Goal: Task Accomplishment & Management: Manage account settings

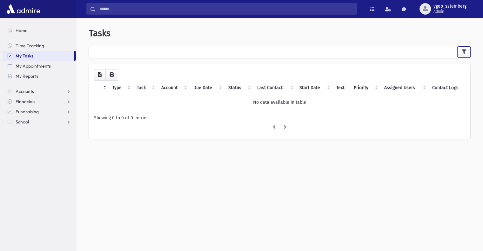
click at [464, 53] on icon "button" at bounding box center [464, 52] width 4 height 4
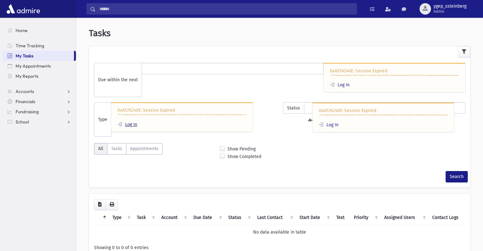
click at [130, 123] on link "Log In" at bounding box center [128, 124] width 20 height 5
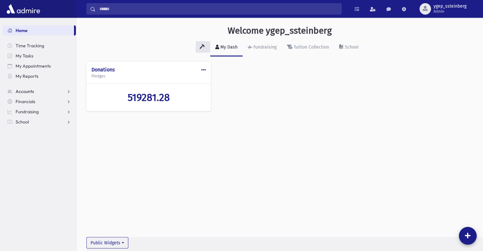
click at [33, 91] on span "Accounts" at bounding box center [25, 92] width 18 height 6
click at [31, 55] on span "My Tasks" at bounding box center [25, 56] width 18 height 6
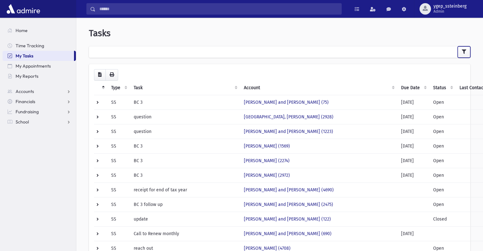
click at [466, 50] on icon "button" at bounding box center [464, 52] width 4 height 4
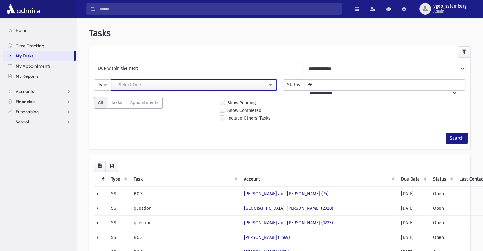
click at [119, 84] on div "--Select One--" at bounding box center [191, 85] width 152 height 7
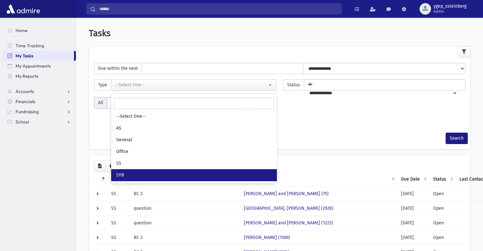
drag, startPoint x: 129, startPoint y: 172, endPoint x: 160, endPoint y: 165, distance: 31.4
click at [130, 173] on link "SYB" at bounding box center [194, 175] width 166 height 12
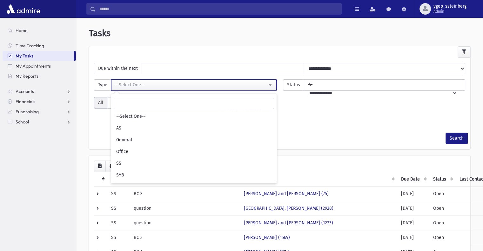
select select "*"
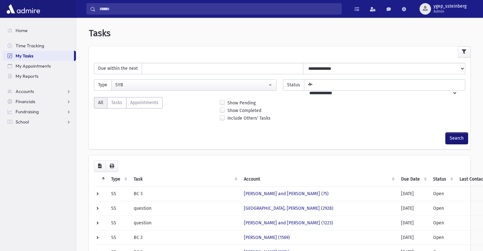
click at [455, 136] on button "Search" at bounding box center [457, 138] width 22 height 11
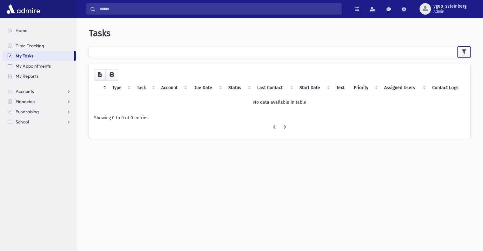
click at [465, 52] on icon "button" at bounding box center [464, 52] width 4 height 4
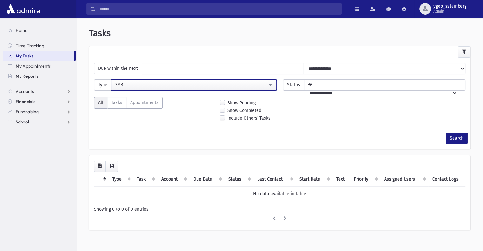
click at [124, 82] on div "SYB" at bounding box center [191, 85] width 152 height 7
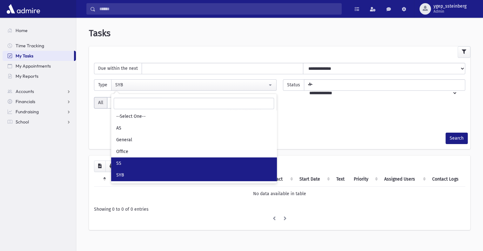
click at [135, 164] on link "SS" at bounding box center [194, 164] width 166 height 12
select select "*"
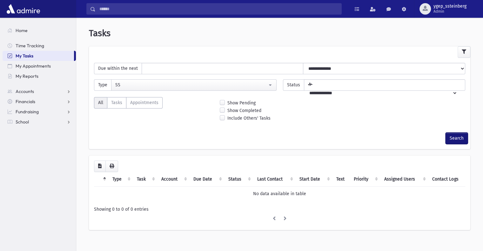
click at [455, 136] on button "Search" at bounding box center [457, 138] width 22 height 11
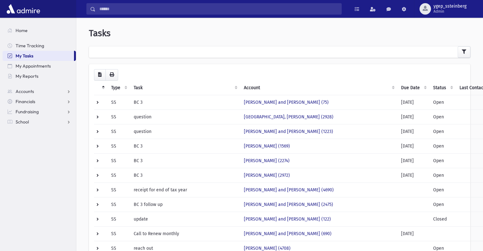
click at [398, 90] on th "Due Date" at bounding box center [414, 88] width 32 height 15
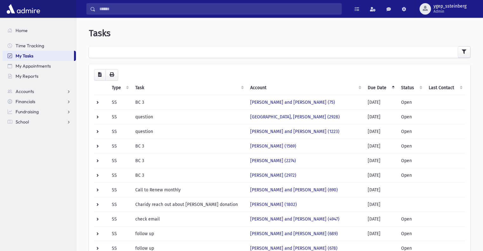
click at [379, 88] on th "Due Date" at bounding box center [380, 88] width 33 height 15
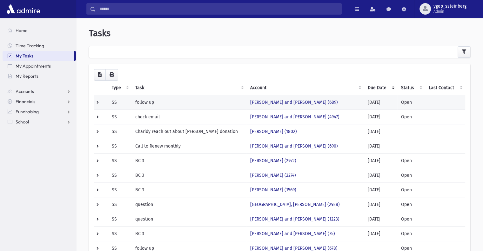
click at [99, 102] on td at bounding box center [101, 102] width 14 height 15
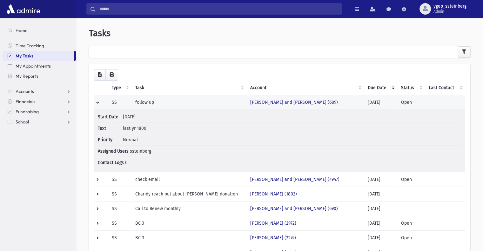
click at [99, 101] on td at bounding box center [101, 102] width 14 height 15
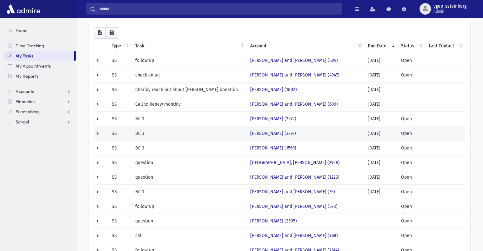
scroll to position [106, 0]
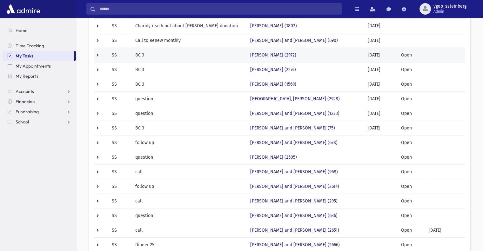
click at [98, 55] on td at bounding box center [101, 55] width 14 height 15
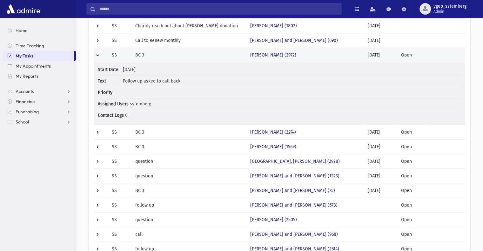
click at [98, 55] on td at bounding box center [101, 55] width 14 height 15
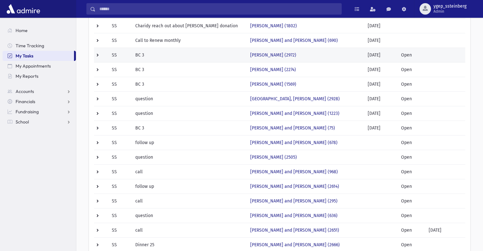
click at [218, 53] on td "BC 3" at bounding box center [189, 55] width 115 height 15
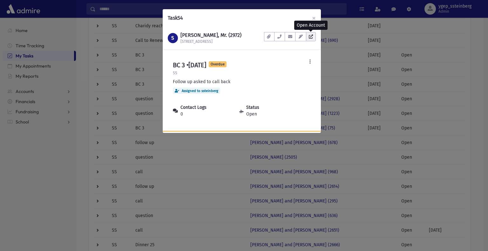
click at [314, 37] on link at bounding box center [311, 36] width 10 height 9
click at [120, 45] on div "Task 54 × S SUSSMAN, Shmuel, Mr. (2972) 1813 Middlesex Street Documents No docu…" at bounding box center [244, 125] width 488 height 251
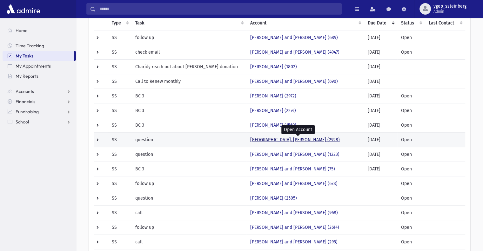
scroll to position [53, 0]
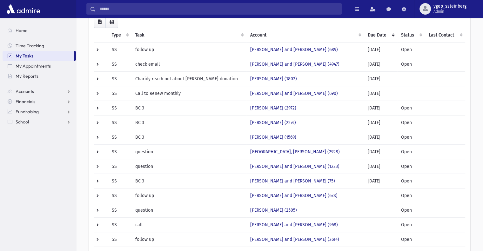
click at [376, 37] on th "Due Date" at bounding box center [380, 35] width 33 height 15
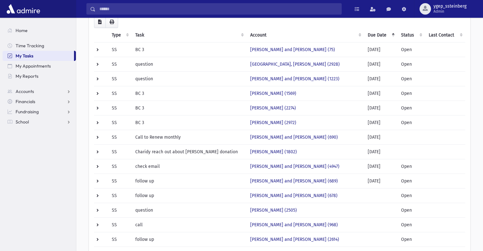
click at [376, 37] on th "Due Date" at bounding box center [380, 35] width 33 height 15
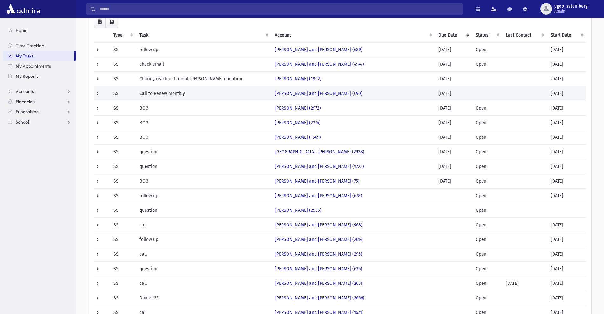
drag, startPoint x: 459, startPoint y: 1, endPoint x: 421, endPoint y: 98, distance: 104.6
click at [422, 99] on td "BERKOWITZ, Yehuda and Bassy (690)" at bounding box center [353, 93] width 164 height 15
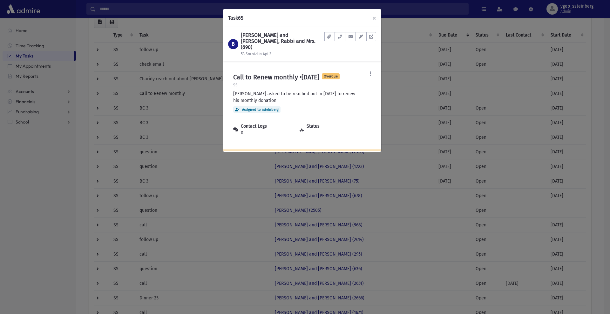
click at [483, 34] on div "Task 65 × B BERKOWITZ, Yehuda and Bassy, Rabbi and Mrs. (690) 53 Sorotzkin Apt …" at bounding box center [305, 157] width 610 height 314
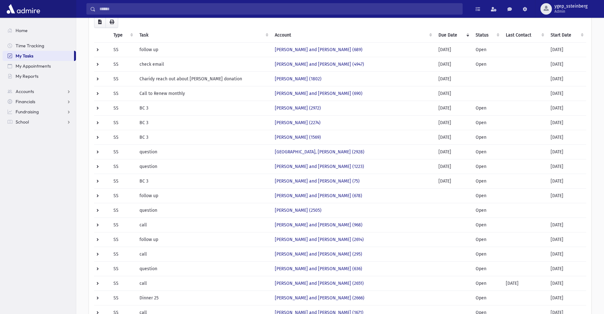
click at [483, 34] on th "Start Date" at bounding box center [566, 35] width 39 height 15
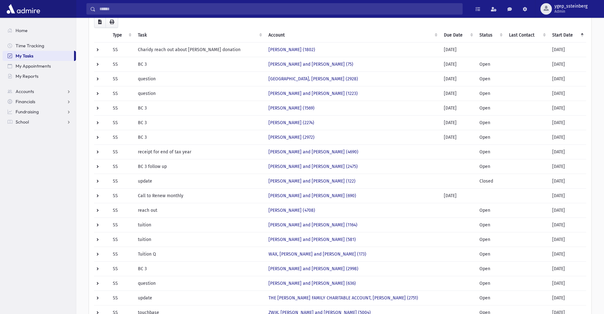
click at [483, 34] on th "Start Date" at bounding box center [568, 35] width 38 height 15
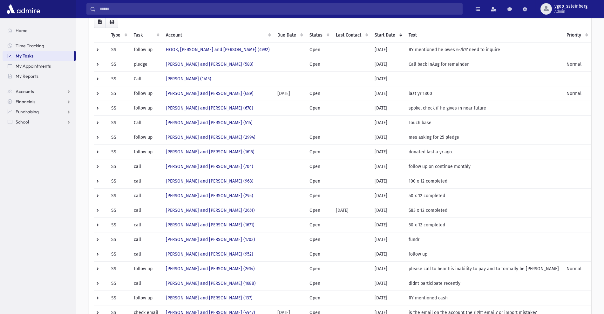
click at [483, 34] on th "Priority" at bounding box center [577, 35] width 28 height 15
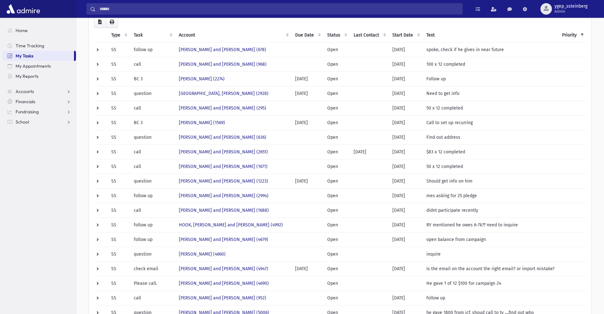
click at [405, 34] on th "Start Date" at bounding box center [406, 35] width 34 height 15
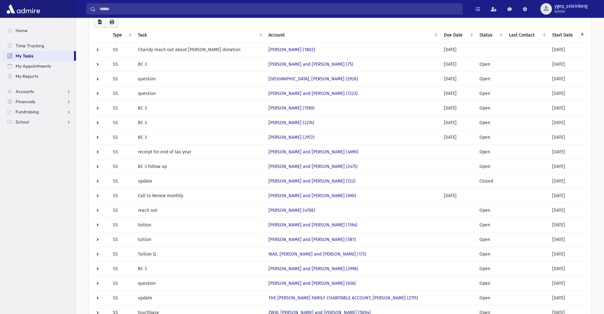
click at [483, 32] on th "Start Date" at bounding box center [568, 35] width 38 height 15
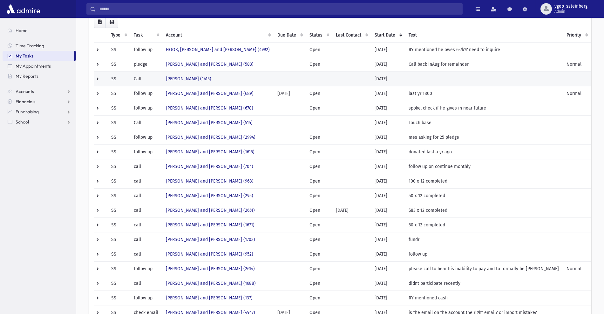
scroll to position [0, 0]
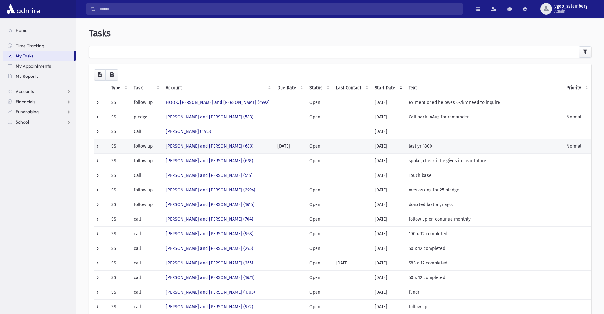
click at [252, 141] on td "ALPERT, Shmuel and Temi (689)" at bounding box center [218, 146] width 112 height 15
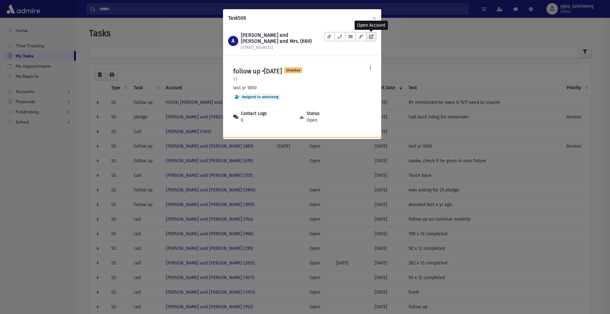
click at [372, 37] on icon at bounding box center [371, 37] width 4 height 4
click at [141, 50] on div "Task 506 × A ALPERT, Shmuel and Temi, Rabbi and Mrs. (689) 600 Amsterdam Ave Do…" at bounding box center [305, 157] width 610 height 314
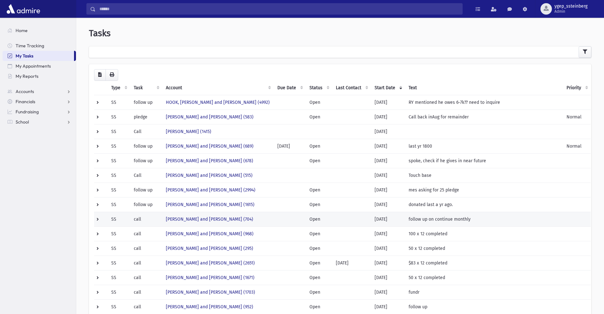
click at [273, 219] on td "WALDMAN, Shmuel and Mindy (704)" at bounding box center [218, 219] width 112 height 15
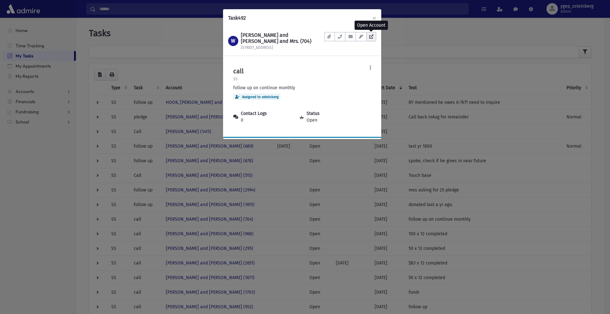
click at [372, 35] on icon at bounding box center [371, 37] width 4 height 4
click at [199, 43] on div "Task 492 × W WALDMAN, Shmuel and Mindy, Rabbi and Mrs. (704) 10 Surrey Rd Docum…" at bounding box center [305, 157] width 610 height 314
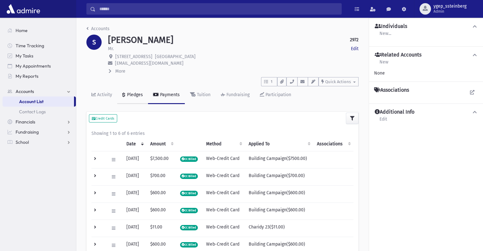
click at [134, 92] on div "Pledges" at bounding box center [134, 94] width 17 height 5
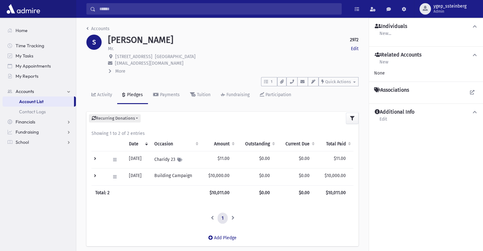
click at [92, 158] on td at bounding box center [99, 159] width 15 height 17
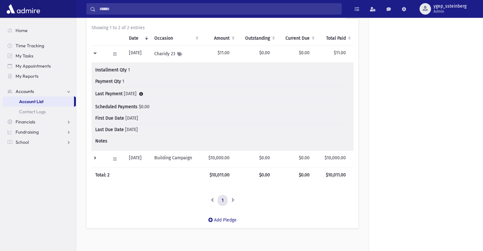
scroll to position [53, 0]
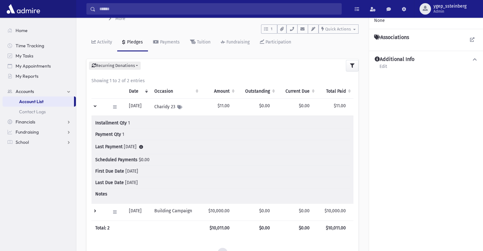
click at [94, 105] on td at bounding box center [99, 107] width 15 height 17
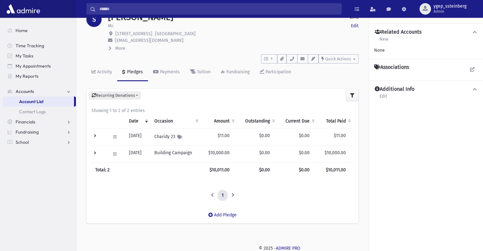
click at [94, 152] on td at bounding box center [99, 154] width 15 height 17
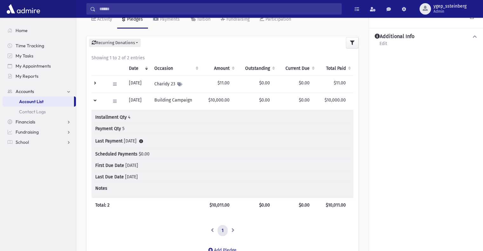
click at [93, 99] on td at bounding box center [99, 101] width 15 height 17
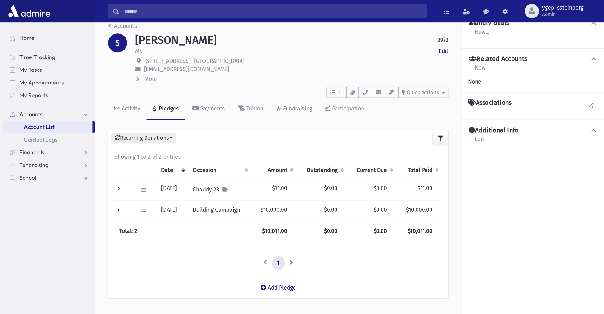
scroll to position [0, 0]
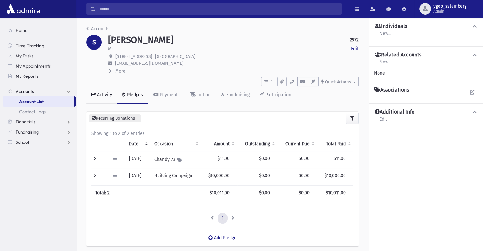
click at [103, 95] on div "Activity" at bounding box center [104, 94] width 16 height 5
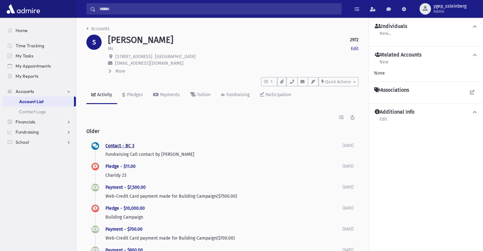
click at [127, 144] on link "Contact - BC 3" at bounding box center [120, 145] width 29 height 5
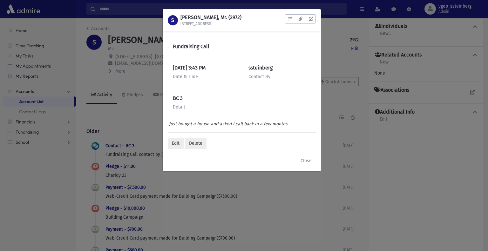
click at [132, 128] on div "S SUSSMAN, Shmuel, Mr. (2972) 1813 Middlesex Street To Do's No open tasks Show …" at bounding box center [244, 125] width 488 height 251
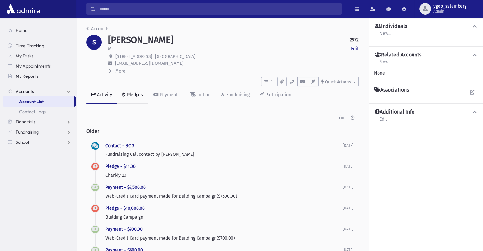
click at [134, 95] on div "Pledges" at bounding box center [134, 94] width 17 height 5
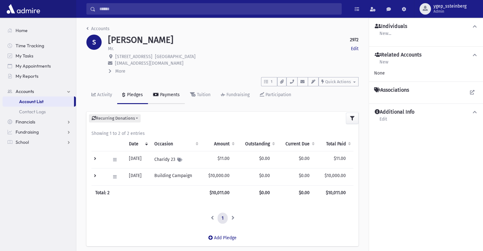
click at [159, 101] on link "Payments" at bounding box center [166, 95] width 37 height 18
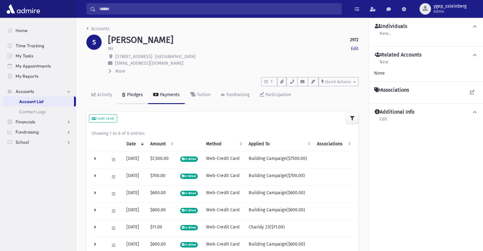
click at [133, 94] on div "Pledges" at bounding box center [134, 94] width 17 height 5
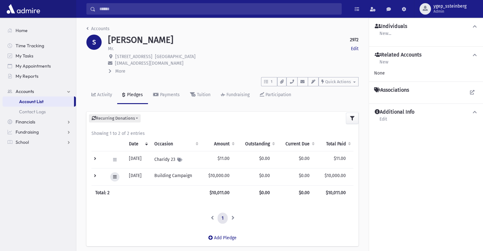
click at [114, 178] on icon at bounding box center [114, 177] width 3 height 4
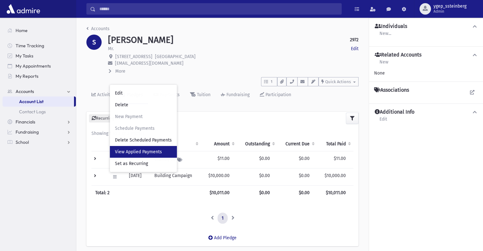
click at [139, 152] on span "View Applied Payments" at bounding box center [138, 151] width 47 height 5
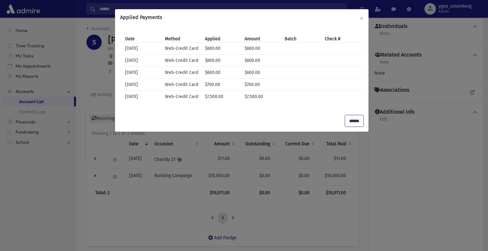
click at [356, 118] on input "******" at bounding box center [354, 120] width 18 height 11
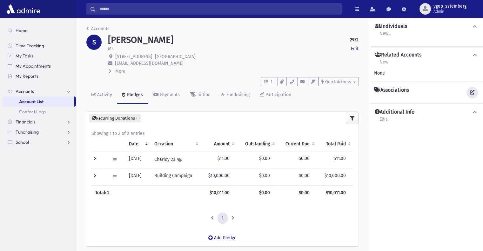
click at [474, 91] on icon at bounding box center [472, 92] width 4 height 4
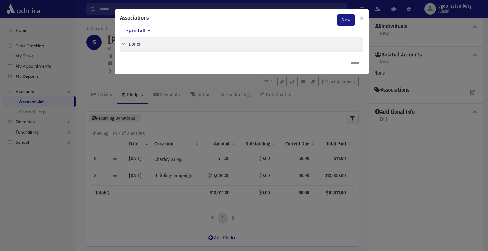
click at [131, 45] on div "Donor" at bounding box center [135, 44] width 12 height 7
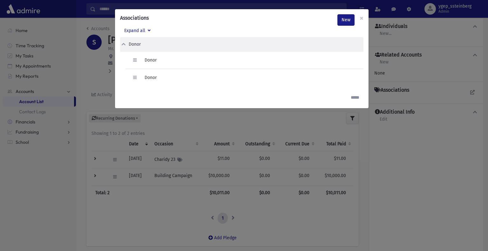
click at [100, 60] on div "Associations New × Expand all Donor Edit Delete Donor Edit Delete" at bounding box center [244, 125] width 488 height 251
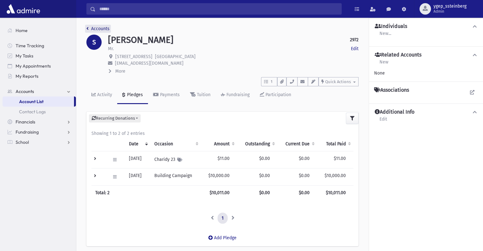
click at [102, 27] on link "Accounts" at bounding box center [97, 28] width 23 height 5
click at [232, 58] on p "1813 Middlesex Street Toms River, NJ 08757" at bounding box center [233, 56] width 251 height 7
click at [103, 94] on div "Activity" at bounding box center [104, 94] width 16 height 5
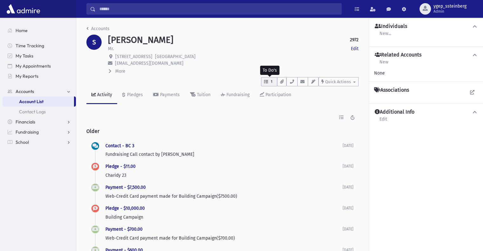
click at [272, 82] on span "1" at bounding box center [271, 82] width 5 height 6
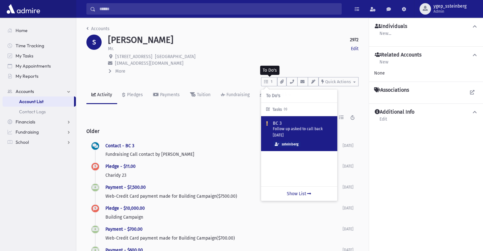
click at [300, 133] on div "BC 3 Follow up asked to call back 11 months ago ssteinberg" at bounding box center [300, 133] width 65 height 27
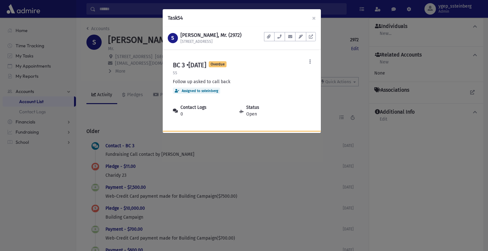
click at [146, 79] on div "Task 54 × S SUSSMAN, Shmuel, Mr. (2972) 1813 Middlesex Street Documents No docu…" at bounding box center [244, 125] width 488 height 251
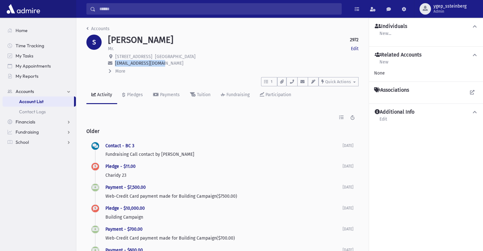
drag, startPoint x: 140, startPoint y: 65, endPoint x: 114, endPoint y: 65, distance: 26.1
click at [114, 65] on p "sussman1993@gmail.com" at bounding box center [233, 63] width 251 height 7
click at [181, 70] on div "More" at bounding box center [233, 71] width 251 height 7
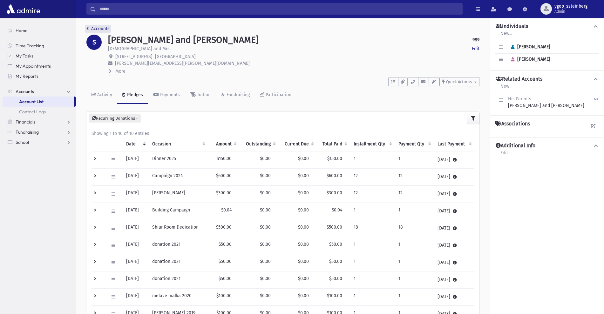
click at [104, 29] on link "Accounts" at bounding box center [97, 28] width 23 height 5
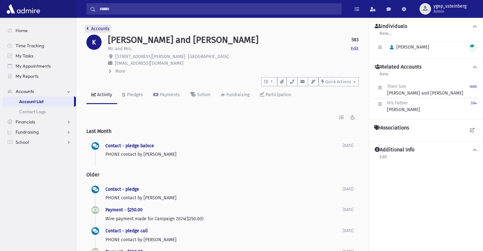
click at [99, 29] on link "Accounts" at bounding box center [97, 28] width 23 height 5
click at [139, 95] on div "Pledges" at bounding box center [134, 94] width 17 height 5
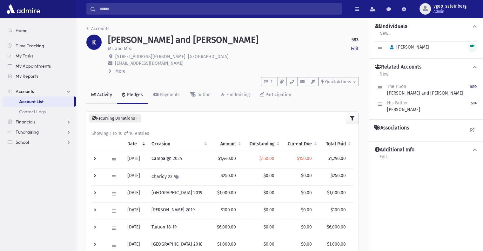
click at [103, 94] on div "Activity" at bounding box center [104, 94] width 16 height 5
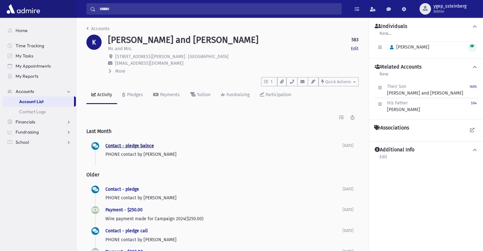
click at [125, 146] on link "Contact - pledge balnce" at bounding box center [130, 145] width 49 height 5
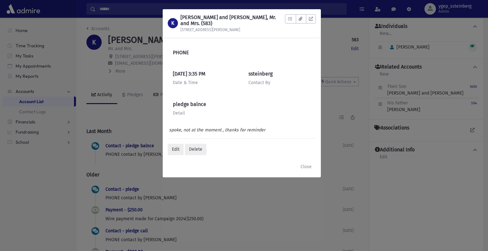
click at [130, 134] on div "K KAIREY, Mordechai and Chana, Mr. and Mrs. (583) 831 Norwood Avenue To Do's No…" at bounding box center [244, 125] width 488 height 251
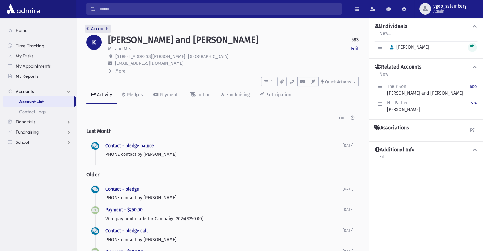
click at [104, 28] on link "Accounts" at bounding box center [97, 28] width 23 height 5
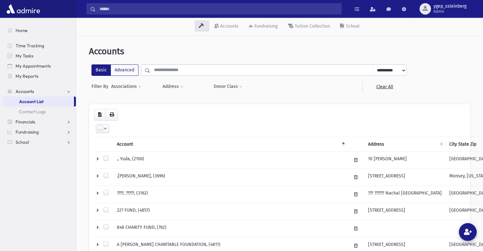
click at [160, 74] on input "text" at bounding box center [261, 70] width 223 height 11
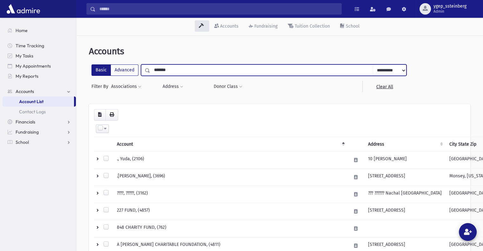
type input "*******"
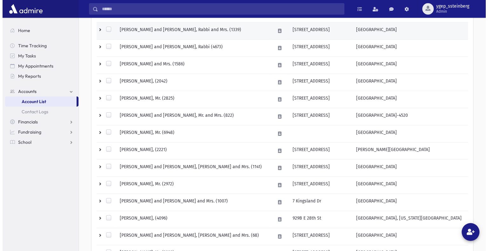
scroll to position [159, 0]
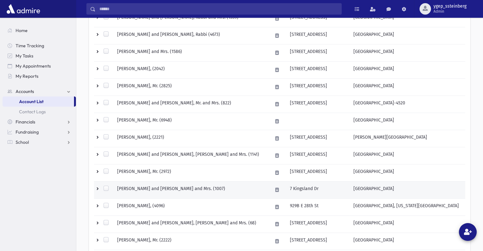
click at [173, 188] on td "SUSSMAN, Yaakov and Shaindy, Rabbi and Mrs. (1007)" at bounding box center [190, 189] width 155 height 17
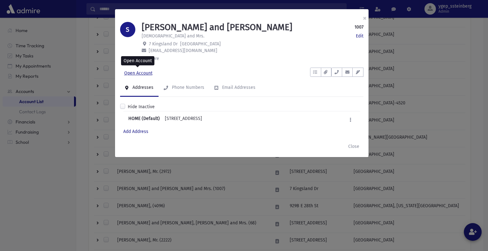
click at [141, 72] on link "Open Account" at bounding box center [138, 73] width 37 height 11
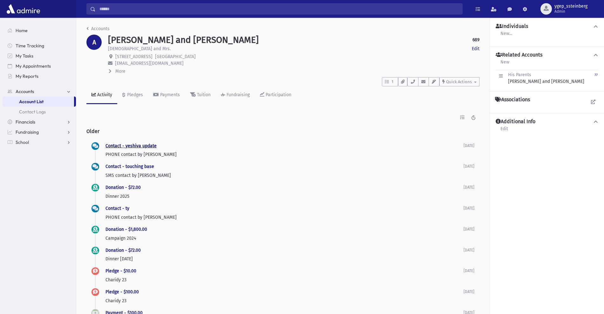
click at [134, 145] on link "Contact - yeshiva update" at bounding box center [131, 145] width 51 height 5
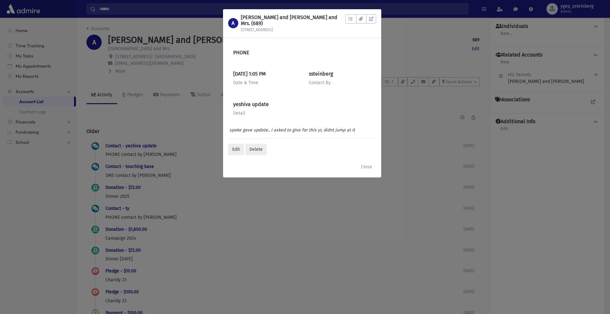
click at [136, 124] on div "A ALPERT, Shmuel and Temi, Rabbi and Mrs. (689) 600 Amsterdam Ave To Do's No op…" at bounding box center [305, 157] width 610 height 314
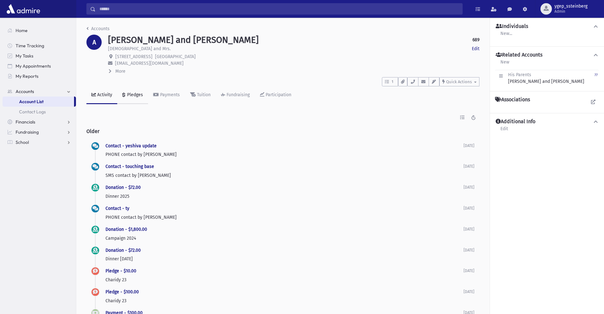
click at [136, 96] on div "Pledges" at bounding box center [134, 94] width 17 height 5
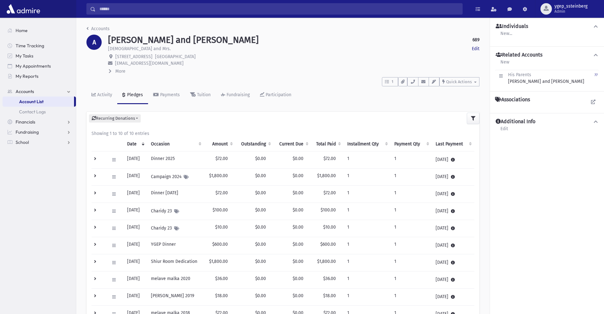
click at [93, 175] on td at bounding box center [99, 176] width 14 height 17
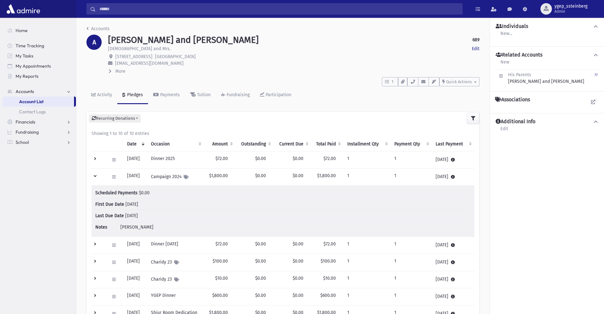
click at [94, 175] on td at bounding box center [99, 176] width 14 height 17
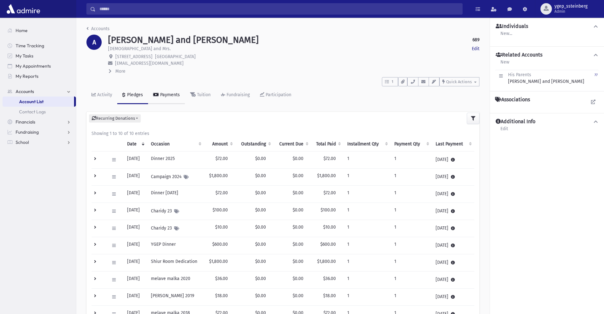
click at [161, 92] on div "Payments" at bounding box center [169, 94] width 21 height 5
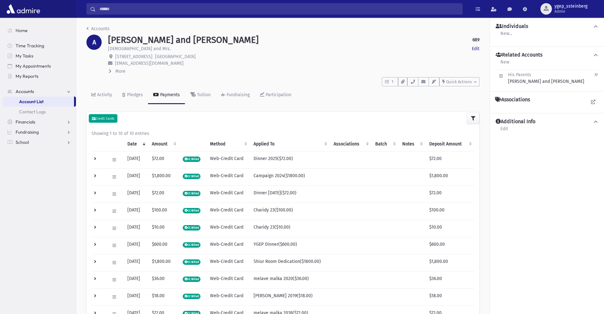
click at [109, 120] on small "Credit Cards" at bounding box center [103, 119] width 23 height 4
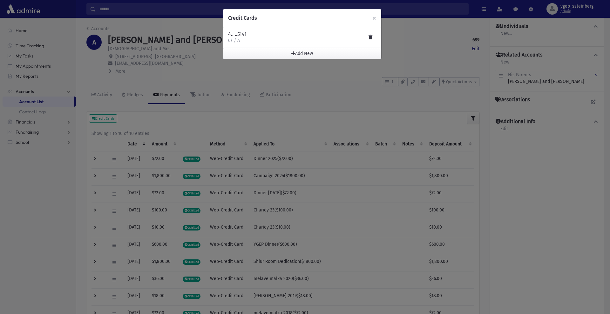
click at [197, 108] on div "Credit Cards × 4.. ..5141 6/ / A Add New Select a Storage Method Cancel" at bounding box center [305, 157] width 610 height 314
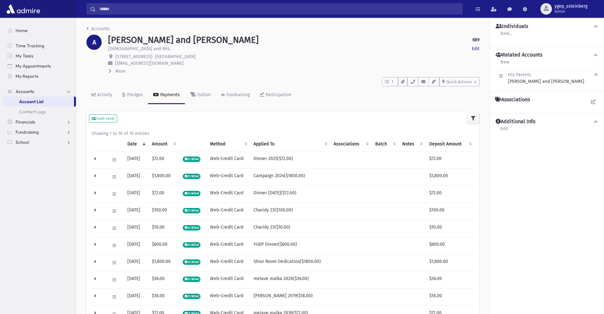
click at [97, 176] on td at bounding box center [99, 176] width 14 height 17
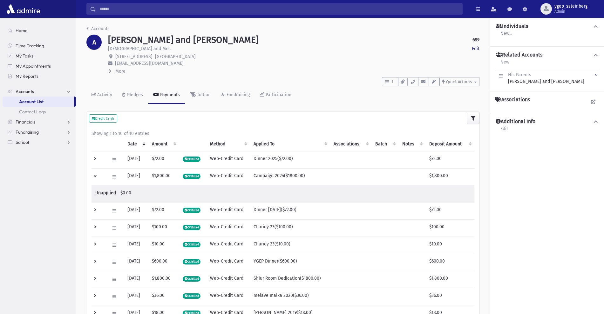
click at [97, 176] on td at bounding box center [99, 176] width 14 height 17
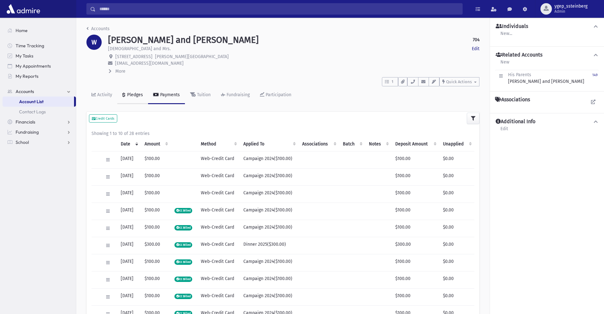
click at [129, 93] on div "Pledges" at bounding box center [134, 94] width 17 height 5
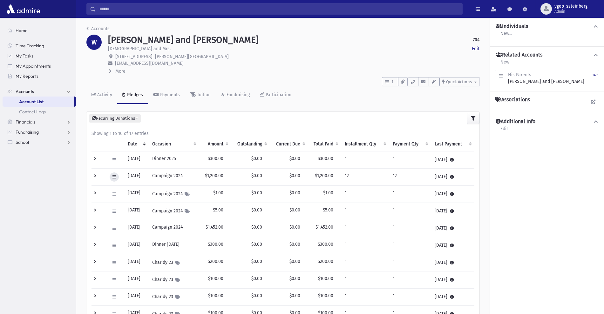
click at [118, 178] on button at bounding box center [114, 177] width 9 height 9
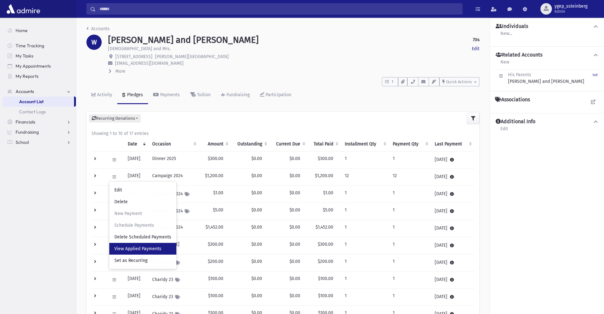
click at [136, 246] on link "View Applied Payments" at bounding box center [142, 249] width 67 height 12
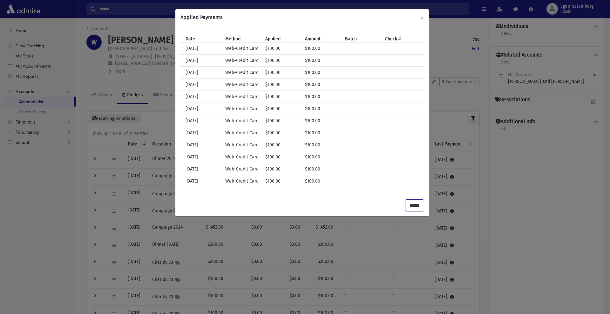
click at [416, 205] on input "******" at bounding box center [415, 205] width 18 height 11
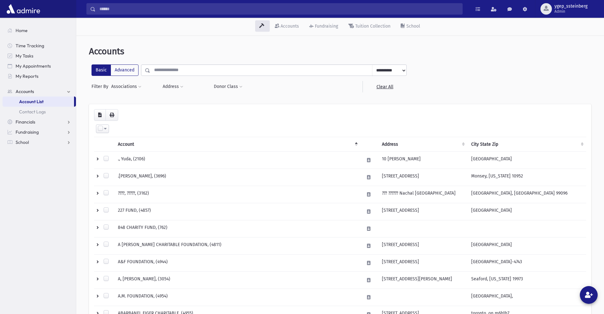
click at [156, 72] on input "text" at bounding box center [261, 70] width 222 height 11
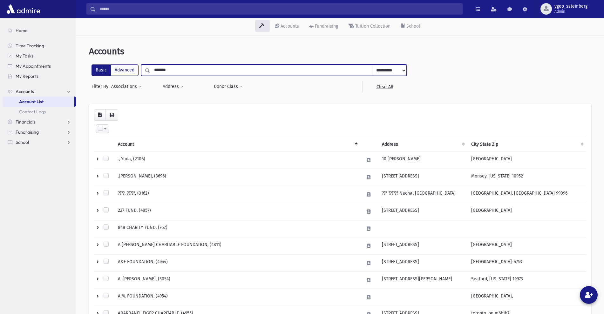
type input "*******"
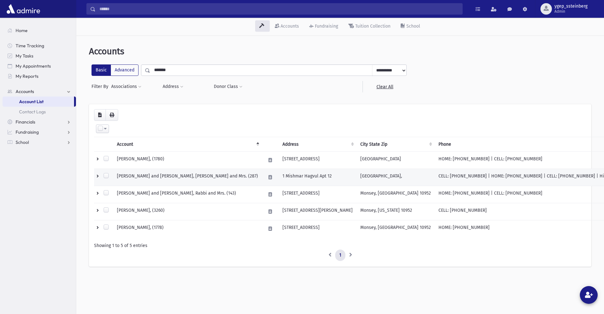
click at [174, 175] on td "[PERSON_NAME] and [PERSON_NAME], [PERSON_NAME] and Mrs. (287)" at bounding box center [187, 177] width 149 height 17
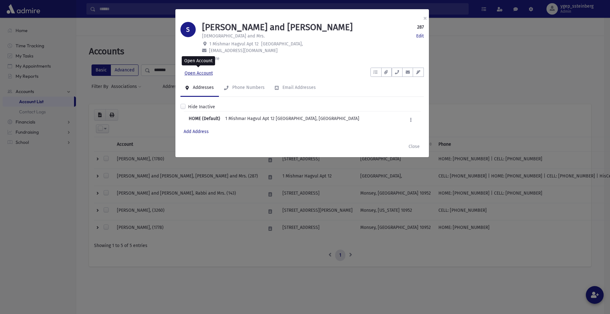
click at [202, 73] on link "Open Account" at bounding box center [199, 73] width 37 height 11
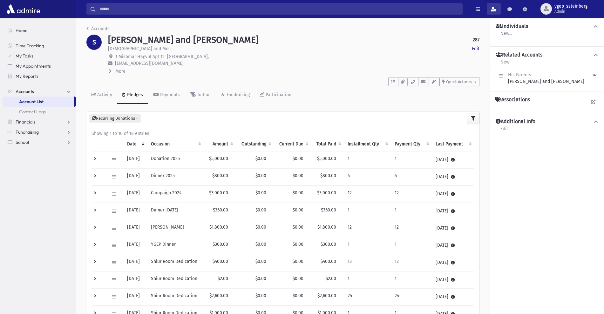
click at [492, 10] on span at bounding box center [494, 9] width 6 height 4
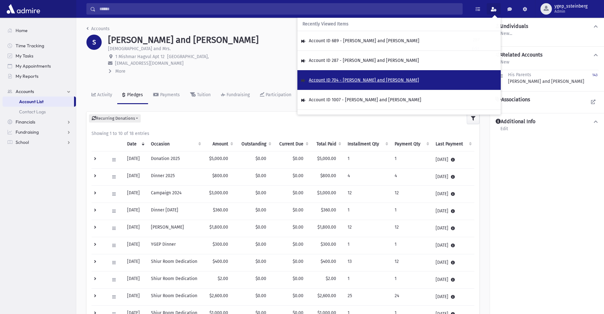
click at [385, 78] on span "Account ID 704 - [PERSON_NAME] and [PERSON_NAME]" at bounding box center [364, 80] width 110 height 5
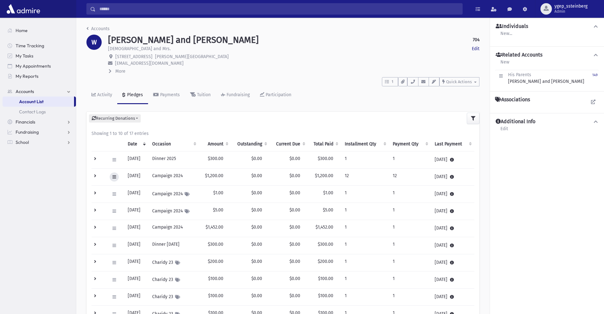
click at [113, 179] on icon at bounding box center [114, 177] width 3 height 4
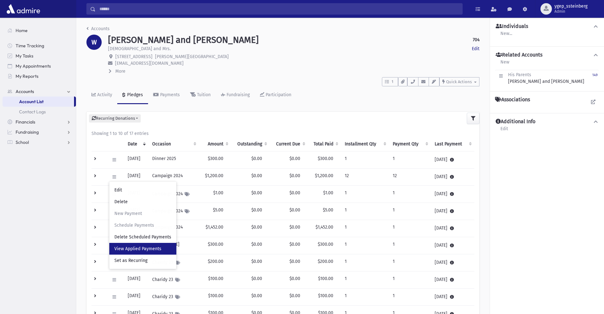
click at [135, 248] on span "View Applied Payments" at bounding box center [137, 248] width 47 height 5
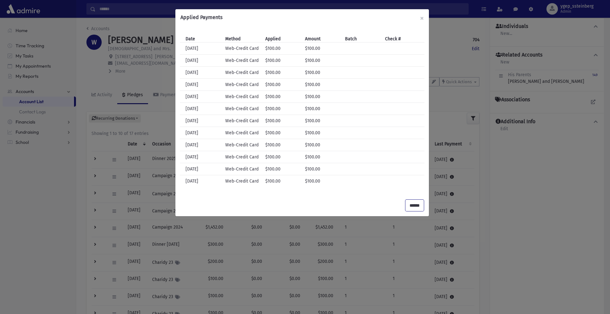
click at [413, 206] on input "******" at bounding box center [415, 205] width 18 height 11
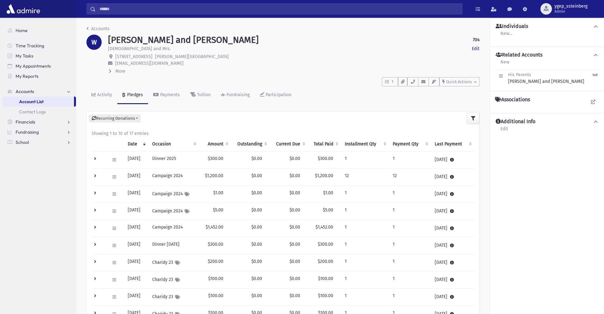
click at [95, 175] on td at bounding box center [99, 176] width 14 height 17
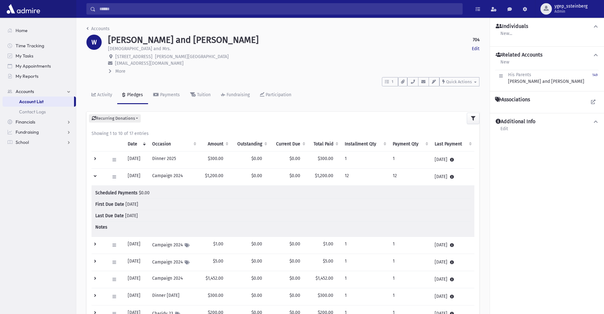
click at [98, 174] on td at bounding box center [99, 176] width 14 height 17
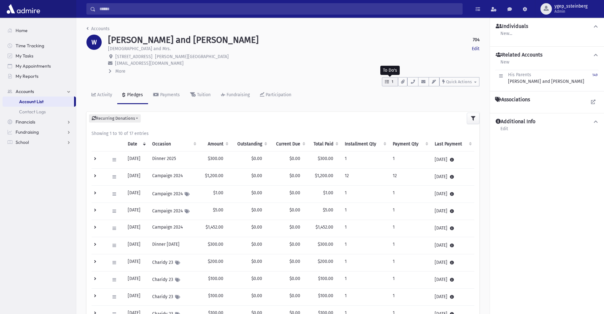
click at [388, 81] on icon "button" at bounding box center [387, 82] width 4 height 4
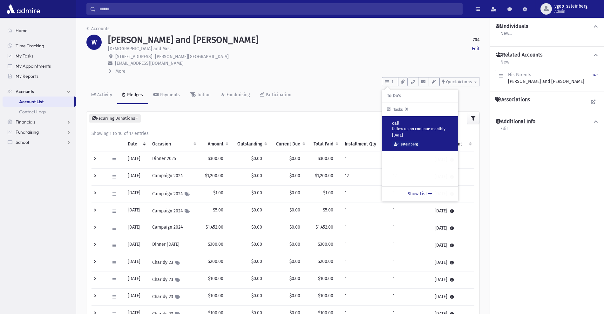
click at [409, 127] on p "follow up on continue monthly" at bounding box center [422, 129] width 61 height 5
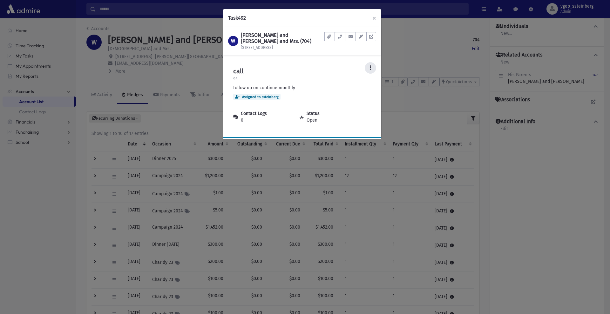
click at [370, 68] on icon at bounding box center [371, 67] width 2 height 4
click at [409, 42] on div "Task 492 × W WALDMAN, Shmuel and Mindy, Rabbi and Mrs. (704) 10 Surrey Rd Docum…" at bounding box center [305, 157] width 610 height 314
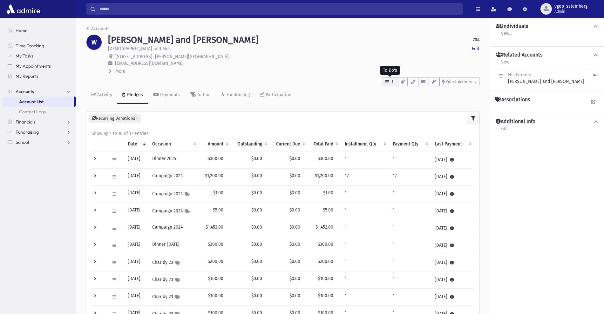
click at [391, 85] on button "1" at bounding box center [390, 81] width 16 height 9
click at [419, 195] on link "Show List" at bounding box center [420, 194] width 76 height 15
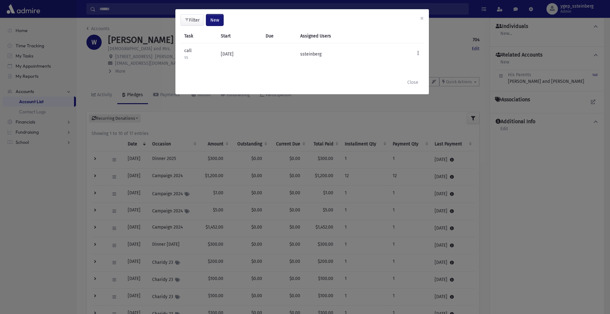
click at [218, 21] on span "New" at bounding box center [214, 19] width 9 height 5
click at [191, 35] on link "Task" at bounding box center [198, 37] width 51 height 12
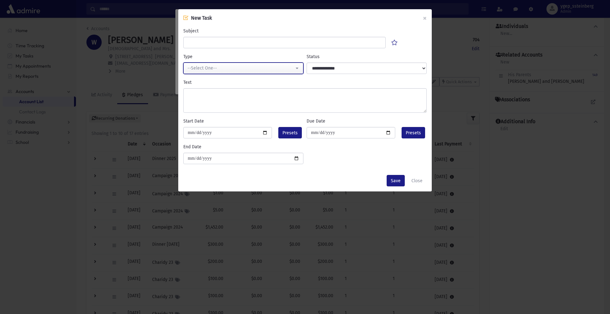
click at [203, 67] on div "--Select One--" at bounding box center [241, 68] width 107 height 7
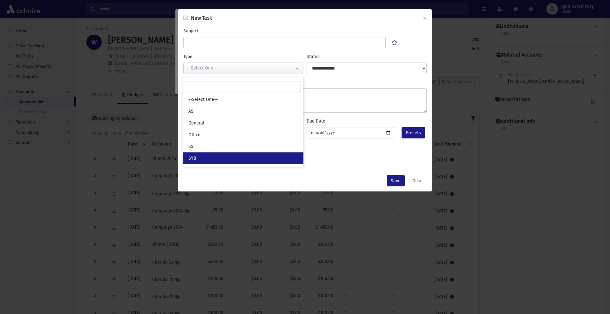
click at [201, 157] on link "SYB" at bounding box center [243, 159] width 120 height 12
select select "*"
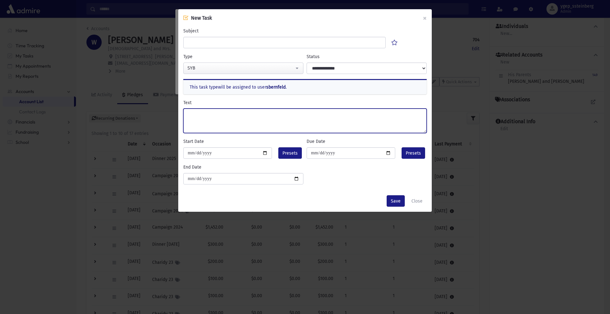
click at [199, 113] on textarea "Text" at bounding box center [304, 121] width 243 height 24
type textarea "**********"
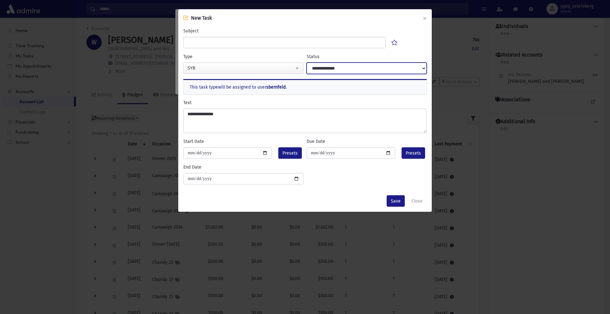
click at [318, 70] on select "**********" at bounding box center [367, 68] width 120 height 11
select select "****"
click at [307, 63] on select "**********" at bounding box center [367, 68] width 120 height 11
click at [285, 154] on span "Presets" at bounding box center [290, 153] width 15 height 7
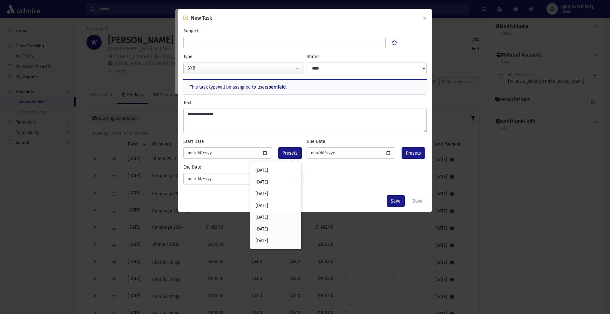
click at [273, 173] on div "Today" at bounding box center [275, 171] width 51 height 12
type input "**********"
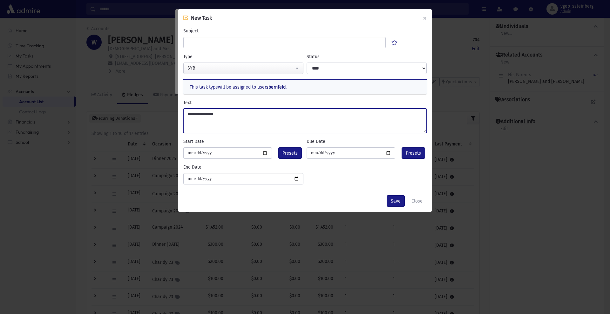
click at [231, 113] on textarea "**********" at bounding box center [304, 121] width 243 height 24
drag, startPoint x: 189, startPoint y: 114, endPoint x: 184, endPoint y: 114, distance: 5.7
click at [184, 114] on textarea "**********" at bounding box center [304, 121] width 243 height 24
click at [222, 123] on textarea "**********" at bounding box center [304, 121] width 243 height 24
click at [253, 116] on textarea "**********" at bounding box center [304, 121] width 243 height 24
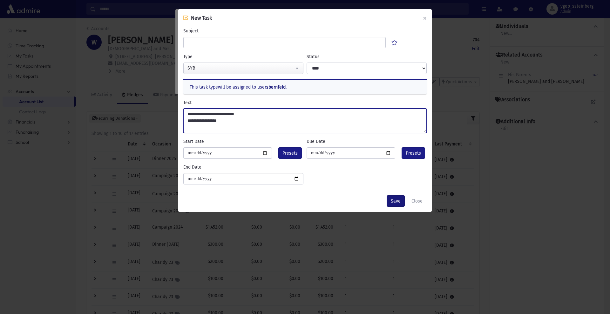
type textarea "**********"
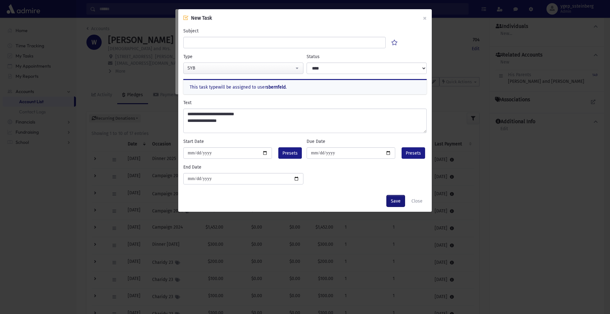
click at [396, 201] on button "Save" at bounding box center [396, 200] width 18 height 11
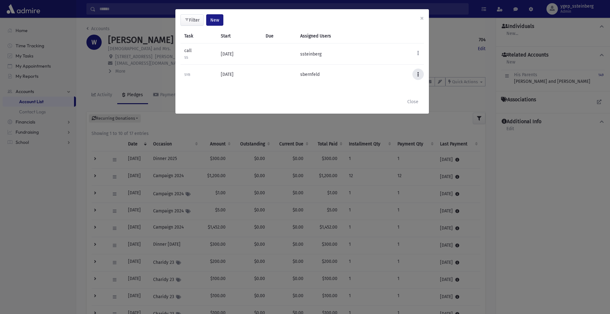
click at [415, 74] on button at bounding box center [418, 74] width 11 height 11
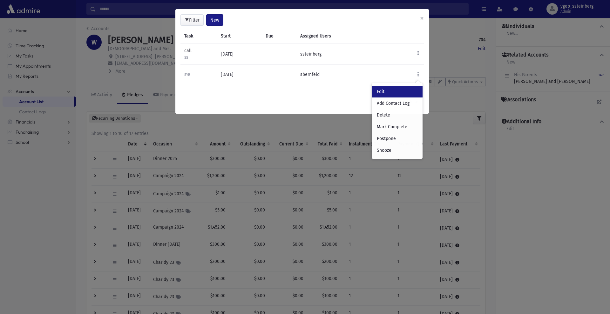
click at [399, 93] on link "Edit" at bounding box center [397, 92] width 51 height 12
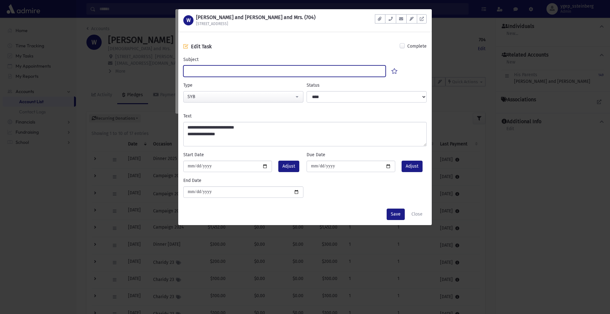
click at [221, 75] on input "Subject" at bounding box center [284, 70] width 202 height 11
type input "*"
type input "**********"
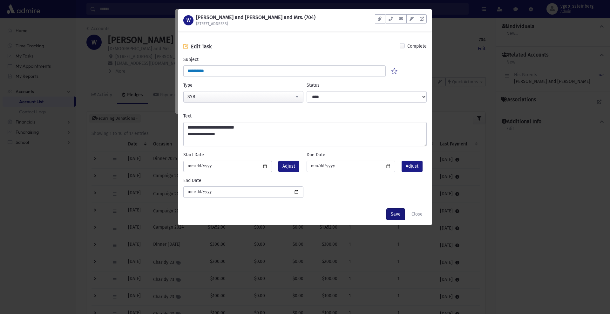
click at [392, 213] on button "Save" at bounding box center [396, 214] width 18 height 11
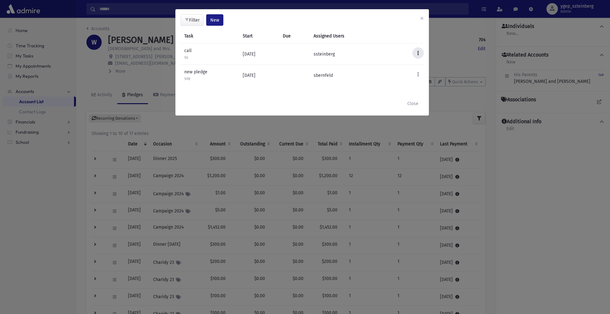
click at [417, 53] on icon at bounding box center [418, 53] width 2 height 4
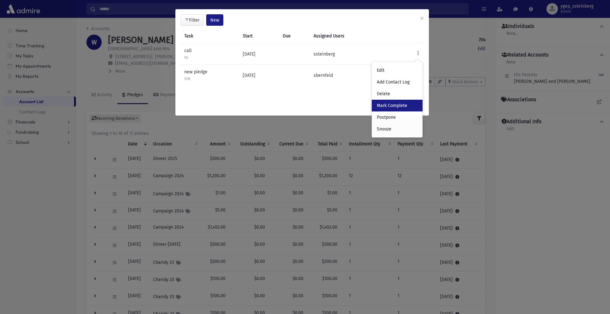
click at [403, 105] on link "Mark Complete" at bounding box center [397, 106] width 51 height 12
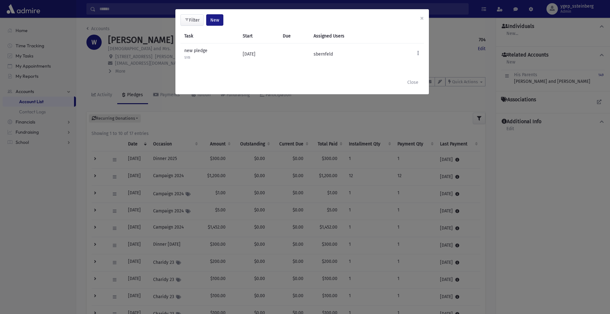
click at [447, 60] on div "**********" at bounding box center [305, 157] width 610 height 314
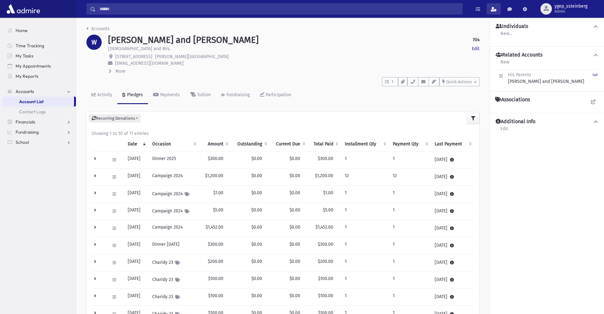
click at [494, 9] on span at bounding box center [494, 9] width 6 height 4
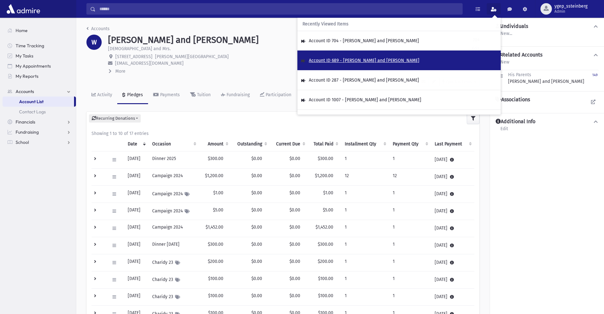
click at [365, 60] on span "Account ID 689 - ALPERT, Shmuel and Temi" at bounding box center [364, 60] width 111 height 5
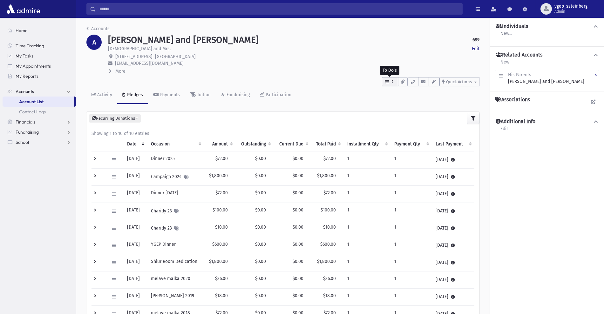
click at [388, 80] on icon "button" at bounding box center [387, 82] width 4 height 4
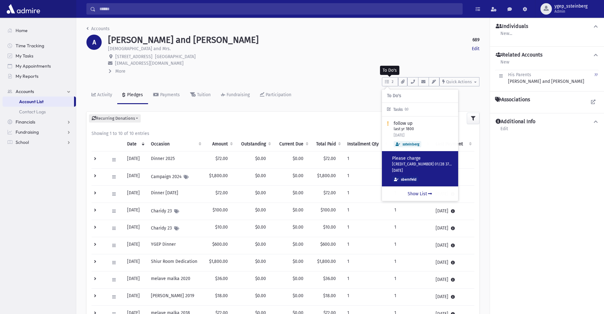
click at [433, 160] on p "Please charge" at bounding box center [422, 159] width 61 height 6
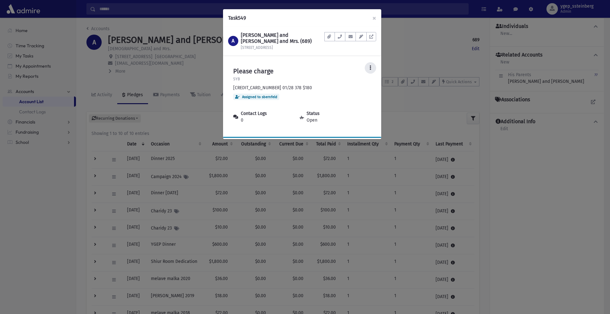
click at [373, 66] on button at bounding box center [370, 67] width 11 height 11
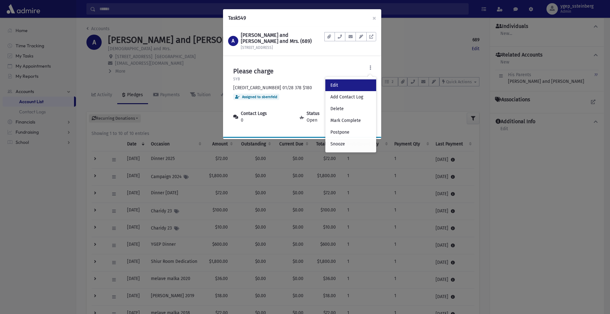
click at [344, 80] on link "Edit" at bounding box center [350, 85] width 51 height 12
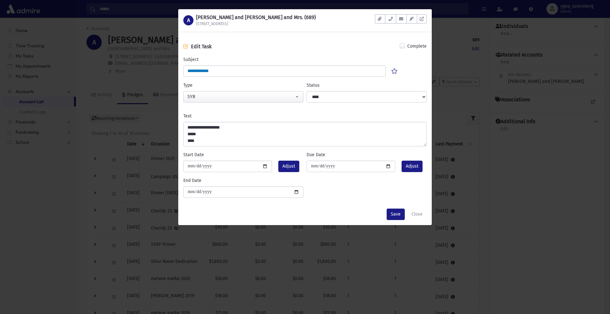
click at [219, 66] on div "**********" at bounding box center [285, 66] width 206 height 21
click at [224, 71] on input "**********" at bounding box center [284, 70] width 202 height 11
drag, startPoint x: 226, startPoint y: 71, endPoint x: 124, endPoint y: 65, distance: 102.2
click at [124, 65] on div "A [PERSON_NAME] and [PERSON_NAME] and Mrs. (689) [STREET_ADDRESS] Documents No …" at bounding box center [305, 157] width 610 height 314
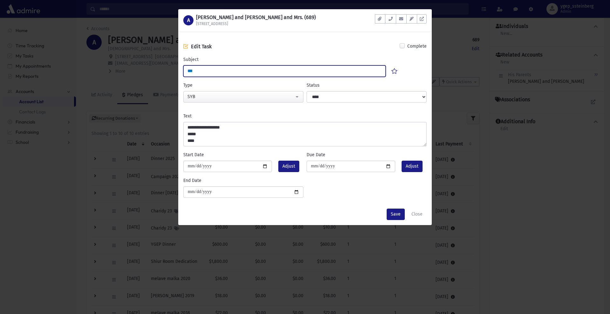
type input "**********"
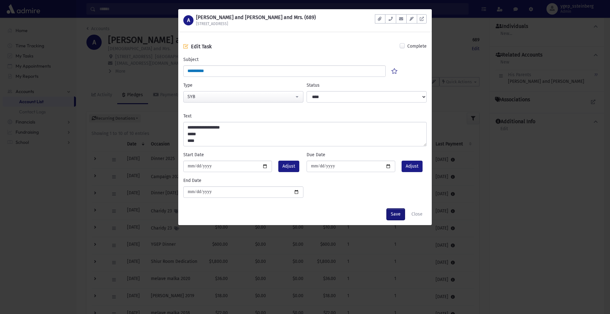
click at [399, 215] on button "Save" at bounding box center [396, 214] width 18 height 11
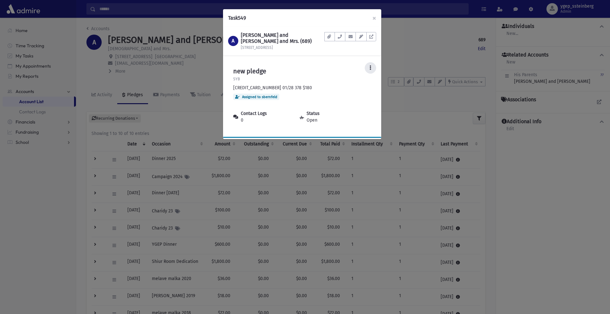
click at [372, 67] on button at bounding box center [370, 67] width 11 height 11
click at [409, 58] on div "Task 549 × A [PERSON_NAME] and [PERSON_NAME] and Mrs. (689) [STREET_ADDRESS] Do…" at bounding box center [305, 157] width 610 height 314
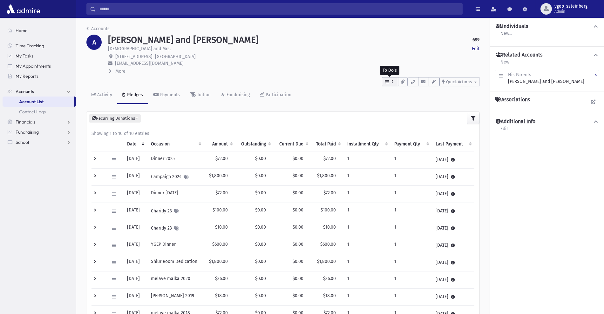
click at [390, 79] on button "2" at bounding box center [390, 81] width 16 height 9
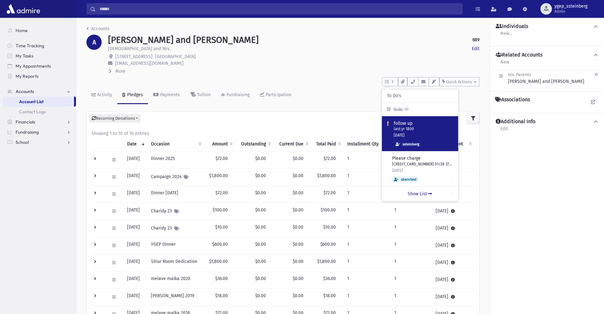
click at [417, 126] on p "follow up" at bounding box center [423, 123] width 59 height 6
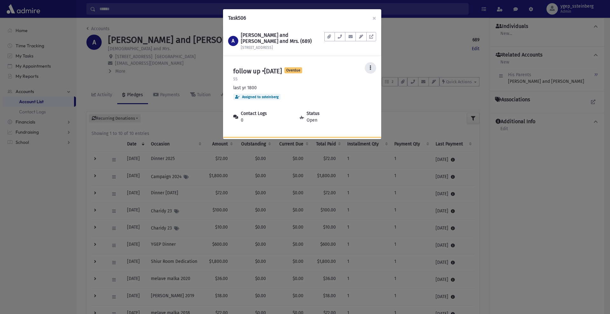
click at [373, 67] on button at bounding box center [370, 67] width 11 height 11
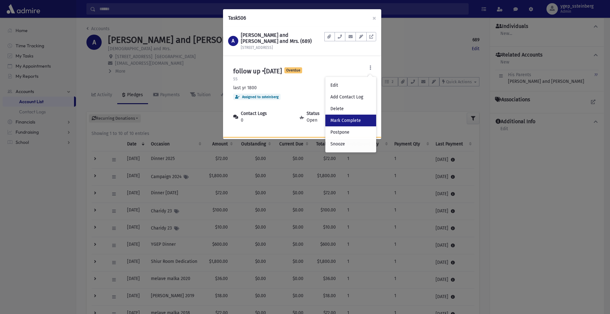
click at [356, 119] on link "Mark Complete" at bounding box center [350, 121] width 51 height 12
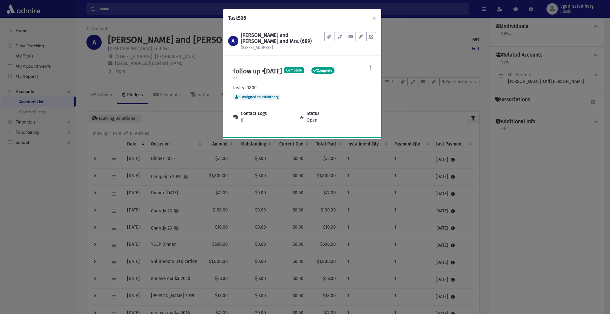
click at [405, 58] on div "Task 506 × A [PERSON_NAME] and [PERSON_NAME] and Mrs. (689) [STREET_ADDRESS] Do…" at bounding box center [305, 157] width 610 height 314
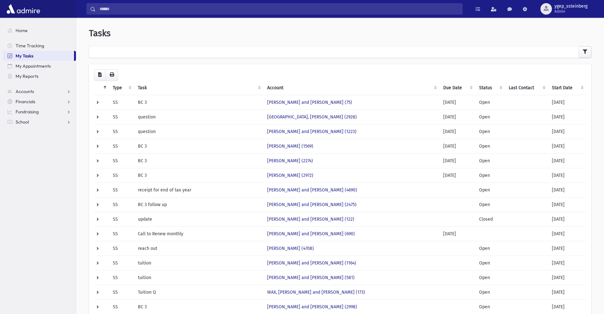
click at [446, 85] on th "Due Date" at bounding box center [458, 88] width 36 height 15
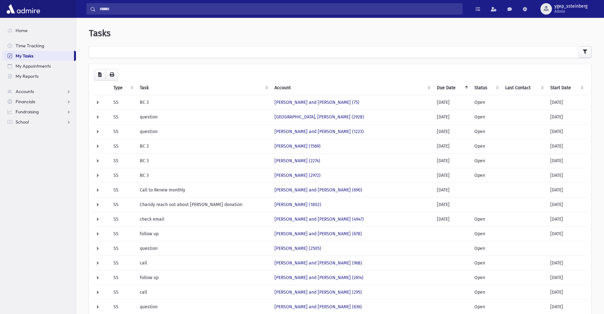
click at [446, 85] on th "Due Date" at bounding box center [452, 88] width 38 height 15
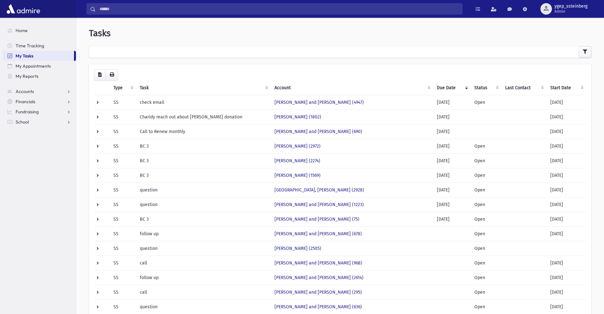
click at [556, 86] on th "Start Date" at bounding box center [567, 88] width 40 height 15
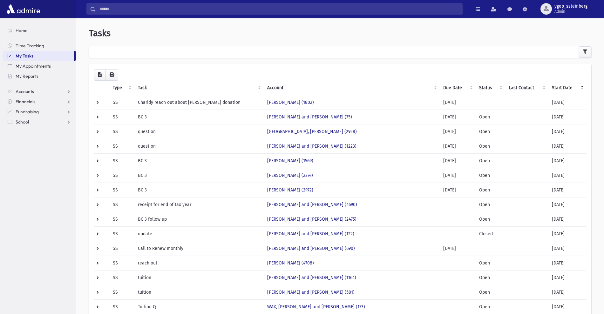
click at [556, 86] on th "Start Date" at bounding box center [567, 88] width 38 height 15
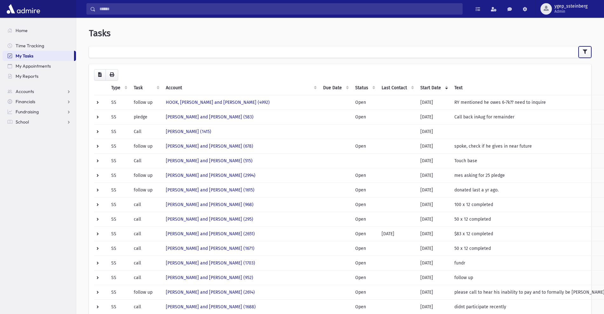
click at [589, 49] on button "button" at bounding box center [585, 51] width 13 height 11
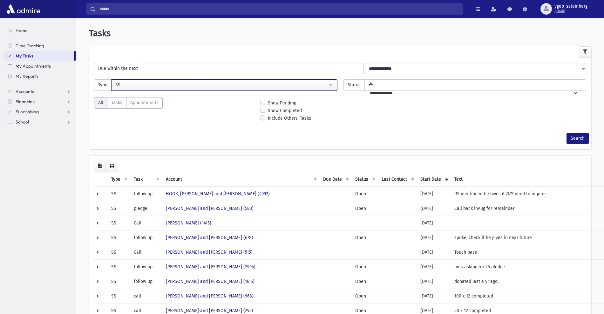
click at [128, 86] on div "SS" at bounding box center [221, 85] width 213 height 7
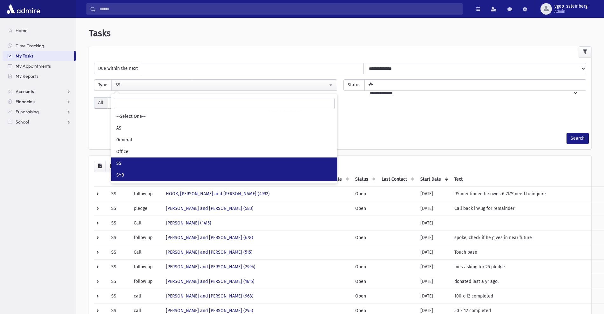
click at [139, 172] on link "SYB" at bounding box center [224, 175] width 226 height 12
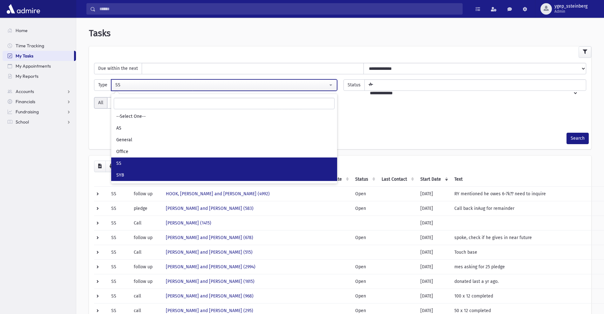
select select "*"
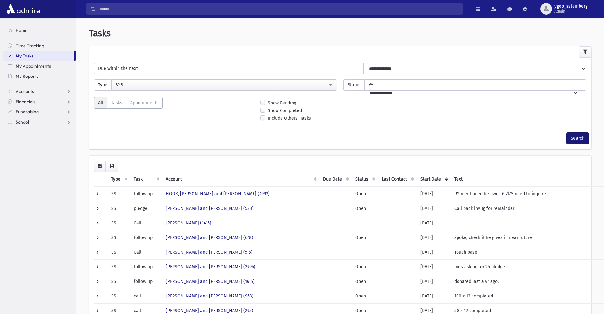
click at [580, 139] on button "Search" at bounding box center [578, 138] width 22 height 11
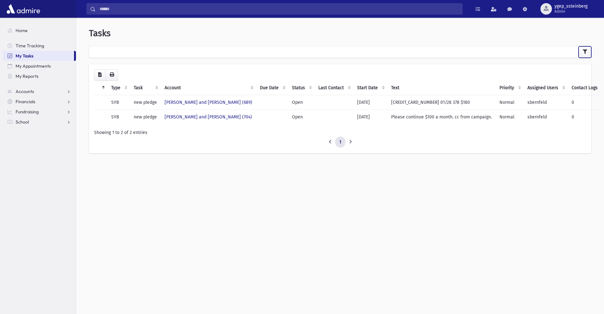
click at [583, 54] on icon "button" at bounding box center [585, 52] width 4 height 4
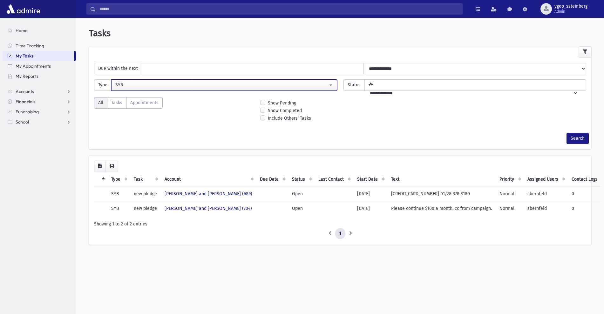
click at [140, 88] on button "SYB" at bounding box center [224, 84] width 226 height 11
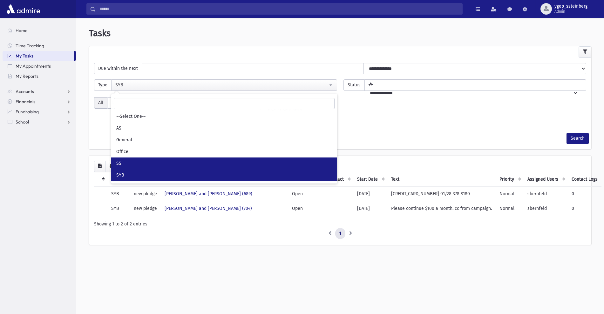
click at [134, 165] on link "SS" at bounding box center [224, 164] width 226 height 12
select select "*"
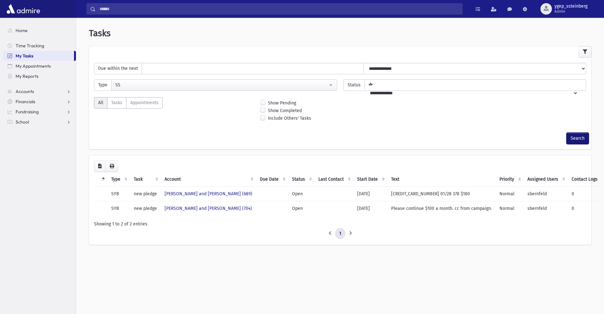
click at [577, 136] on button "Search" at bounding box center [578, 138] width 22 height 11
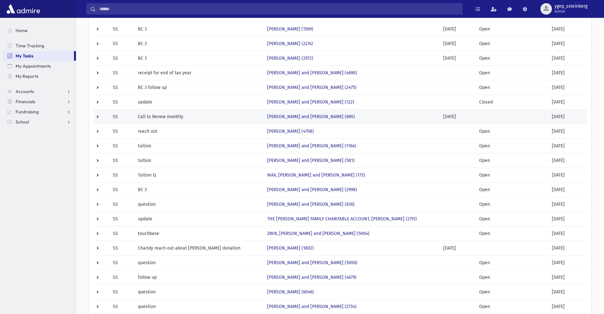
scroll to position [133, 0]
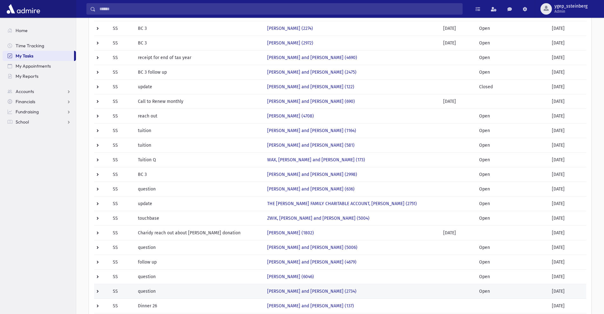
click at [344, 288] on td "[PERSON_NAME] and [PERSON_NAME] (2734)" at bounding box center [351, 291] width 176 height 15
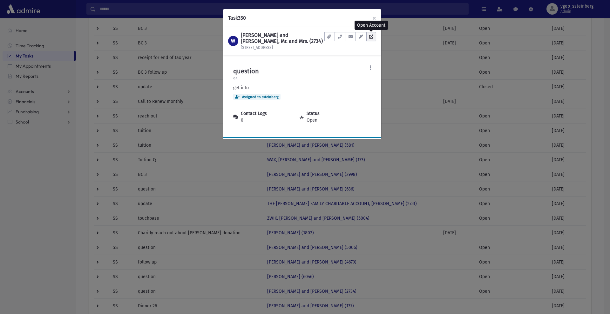
click at [372, 37] on icon at bounding box center [371, 37] width 4 height 4
drag, startPoint x: 205, startPoint y: 29, endPoint x: 199, endPoint y: 25, distance: 7.0
click at [204, 29] on div "Task 350 × W [PERSON_NAME] and [PERSON_NAME], Mr. and Mrs. (2734) [STREET_ADDRE…" at bounding box center [305, 157] width 610 height 314
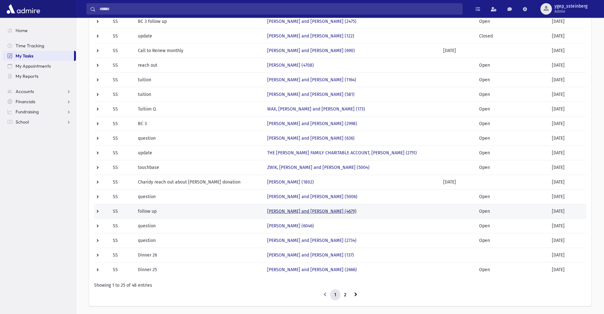
scroll to position [199, 0]
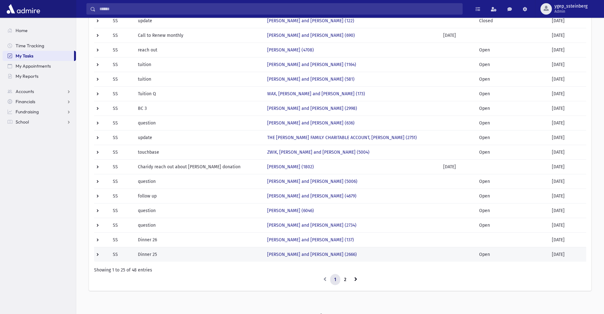
click at [350, 254] on td "[PERSON_NAME] and [PERSON_NAME] (2666)" at bounding box center [351, 254] width 176 height 15
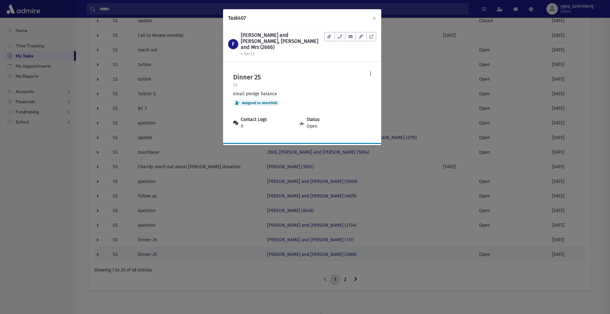
click at [350, 254] on div "Task 407 × F [PERSON_NAME] and [PERSON_NAME], [PERSON_NAME] and Mrs (2666) 4 To…" at bounding box center [305, 157] width 610 height 314
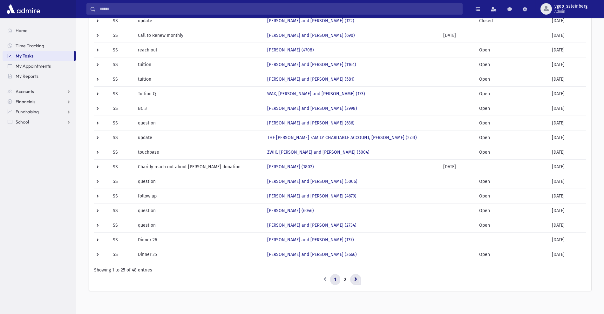
click at [354, 279] on icon at bounding box center [355, 279] width 3 height 4
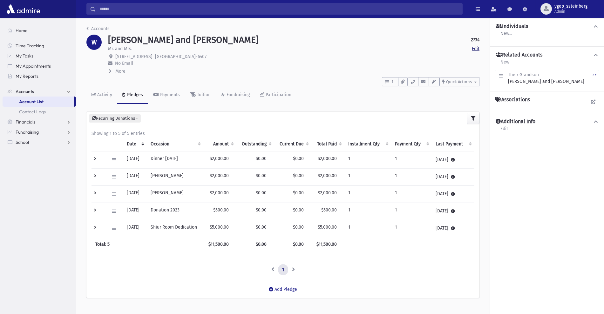
click at [473, 48] on link "Edit" at bounding box center [476, 48] width 8 height 7
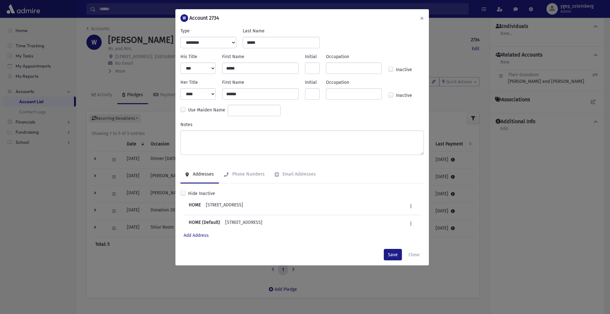
click at [422, 19] on button "×" at bounding box center [422, 18] width 14 height 18
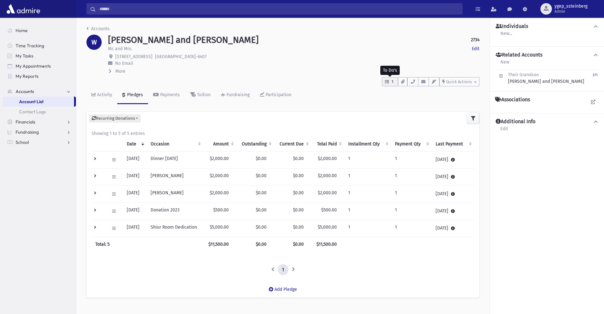
click at [392, 78] on button "1" at bounding box center [390, 81] width 16 height 9
click at [416, 123] on p "question" at bounding box center [422, 123] width 61 height 6
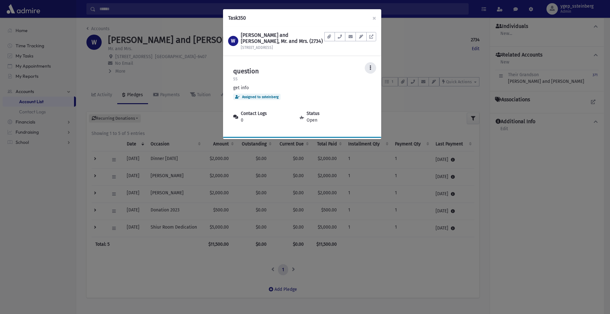
click at [368, 64] on button at bounding box center [370, 67] width 11 height 11
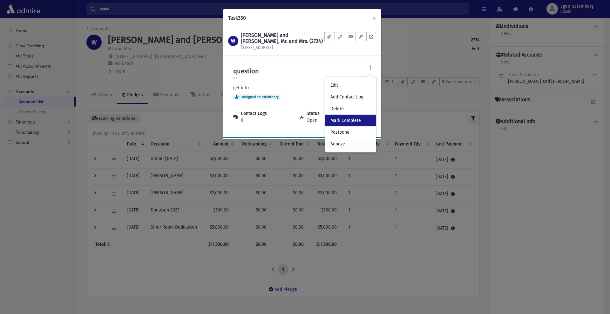
click at [357, 117] on link "Mark Complete" at bounding box center [350, 121] width 51 height 12
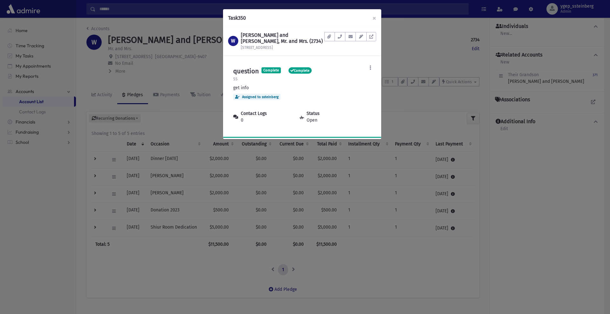
click at [400, 45] on div "Task 350 × W [PERSON_NAME] and [PERSON_NAME], Mr. and Mrs. (2734) [STREET_ADDRE…" at bounding box center [305, 157] width 610 height 314
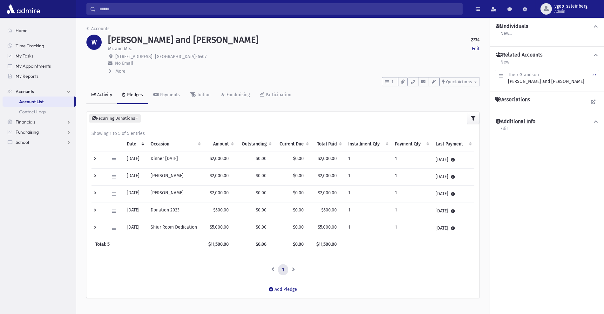
click at [103, 91] on link "Activity" at bounding box center [101, 95] width 31 height 18
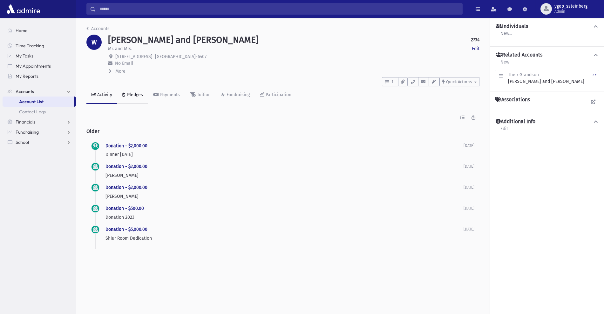
click at [131, 91] on link "Pledges" at bounding box center [132, 95] width 31 height 18
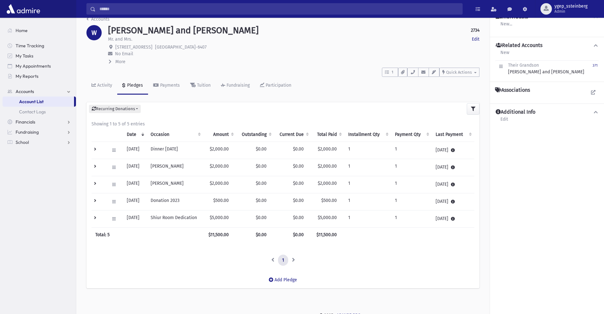
scroll to position [14, 0]
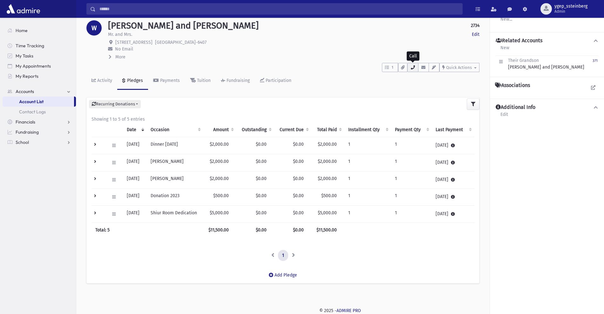
click at [412, 66] on icon "button" at bounding box center [412, 67] width 5 height 4
click at [356, 66] on div "1 To Do's Tasks (1) question get info 3 months ago ssteinberg Show List" at bounding box center [282, 66] width 393 height 12
click at [474, 35] on link "Edit" at bounding box center [476, 34] width 8 height 7
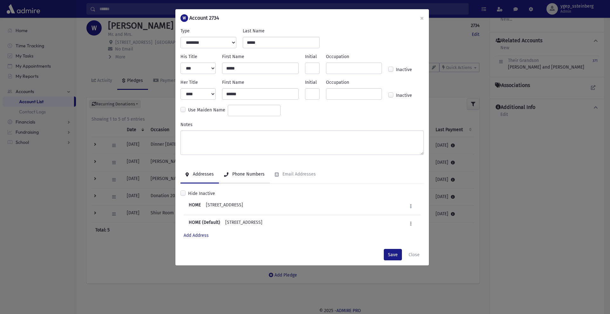
click at [235, 175] on div "Phone Numbers" at bounding box center [248, 174] width 34 height 5
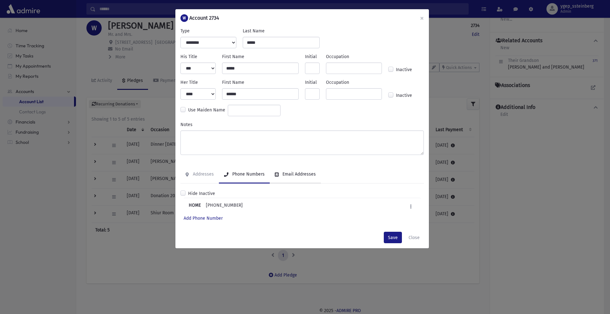
click at [288, 171] on link "Email Addresses" at bounding box center [295, 175] width 51 height 18
click at [194, 172] on div "Addresses" at bounding box center [203, 174] width 22 height 5
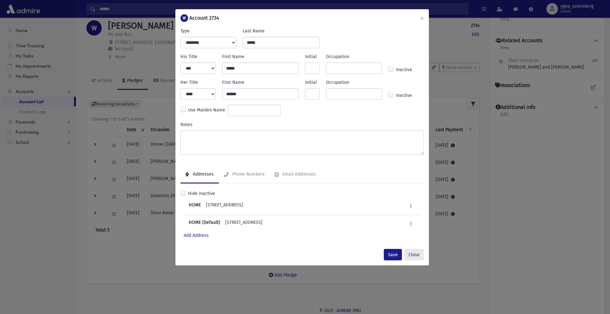
click at [420, 254] on button "Close" at bounding box center [414, 254] width 19 height 11
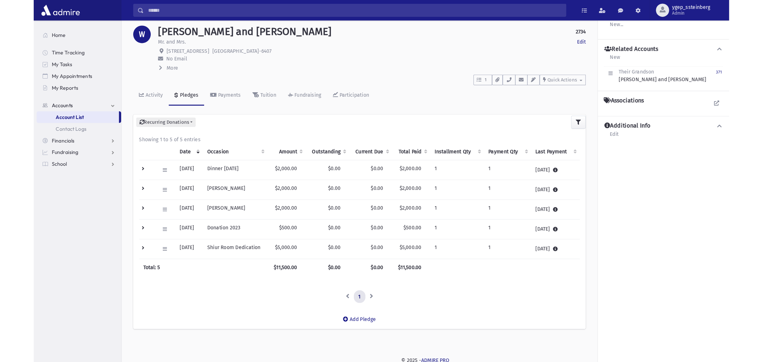
scroll to position [0, 0]
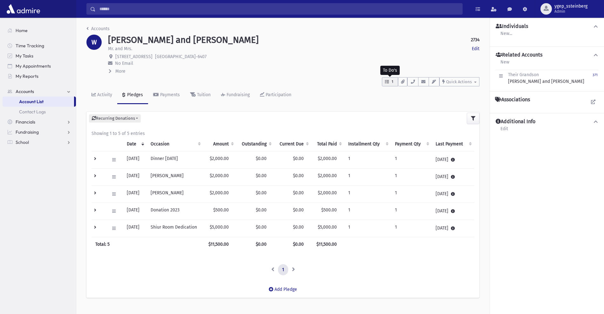
click at [391, 80] on span "1" at bounding box center [392, 82] width 5 height 6
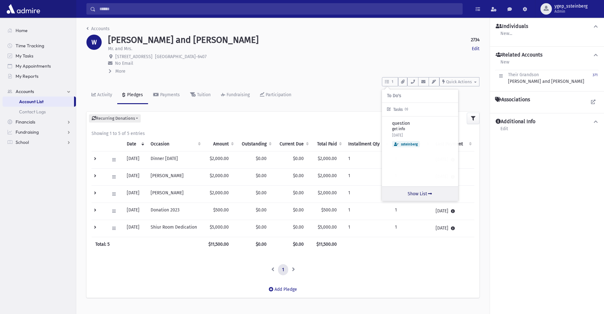
click at [423, 192] on link "Show List" at bounding box center [420, 194] width 76 height 15
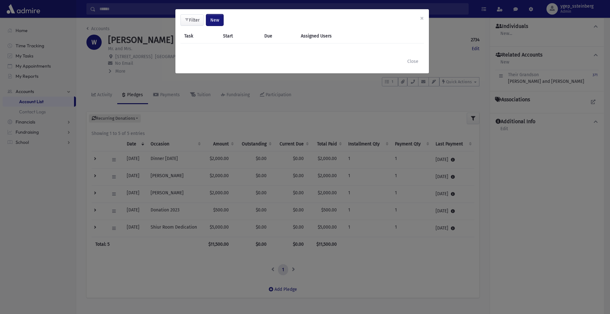
click at [218, 20] on span "New" at bounding box center [214, 19] width 9 height 5
click at [205, 36] on link "Task" at bounding box center [198, 37] width 51 height 12
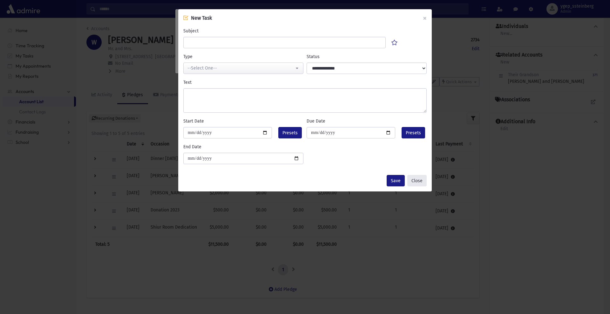
drag, startPoint x: 419, startPoint y: 178, endPoint x: 400, endPoint y: 160, distance: 26.3
click at [419, 177] on button "Close" at bounding box center [416, 180] width 19 height 11
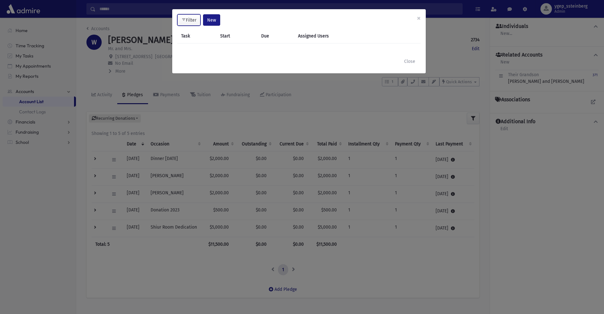
click at [194, 21] on button "Filter" at bounding box center [188, 19] width 23 height 11
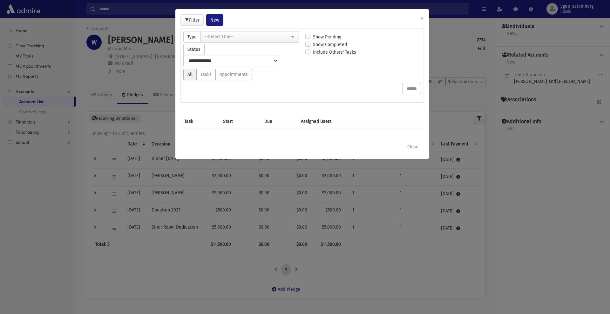
click at [317, 44] on label "Show Completed" at bounding box center [330, 44] width 34 height 7
click at [408, 83] on input "******" at bounding box center [412, 88] width 18 height 11
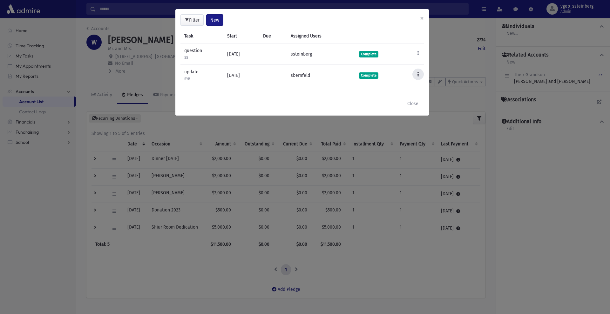
click at [417, 73] on icon at bounding box center [418, 74] width 2 height 4
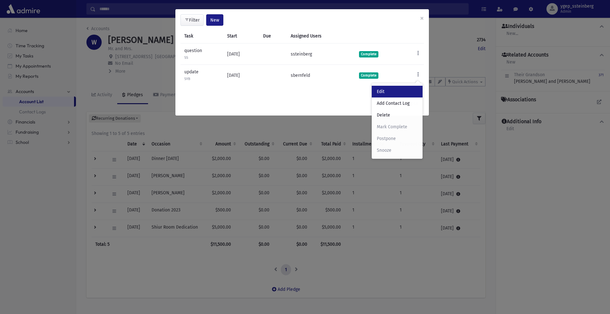
click at [399, 89] on link "Edit" at bounding box center [397, 92] width 51 height 12
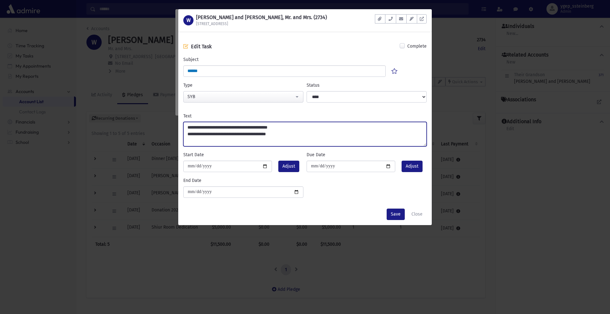
drag, startPoint x: 291, startPoint y: 134, endPoint x: 184, endPoint y: 133, distance: 107.1
click at [184, 133] on textarea "**********" at bounding box center [304, 134] width 243 height 24
drag, startPoint x: 247, startPoint y: 129, endPoint x: 191, endPoint y: 128, distance: 56.3
click at [191, 128] on textarea "**********" at bounding box center [304, 134] width 243 height 24
type textarea "**********"
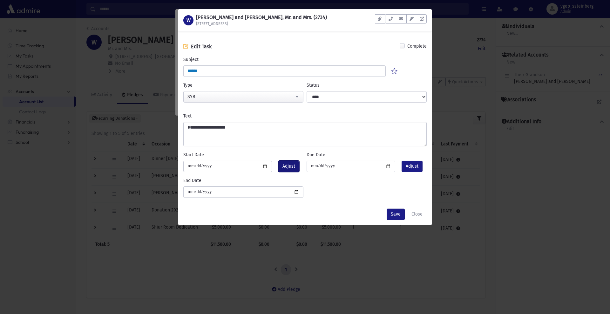
click at [294, 165] on span "Adjust" at bounding box center [289, 166] width 13 height 7
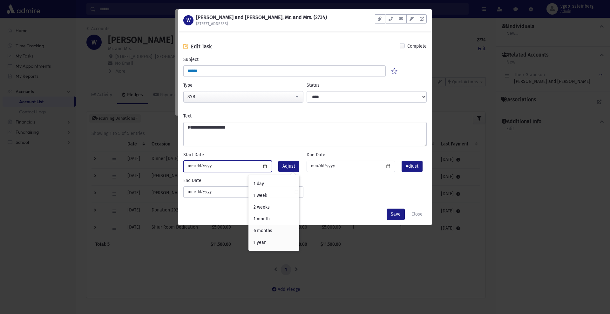
click at [263, 164] on input "**********" at bounding box center [227, 166] width 89 height 11
type input "**********"
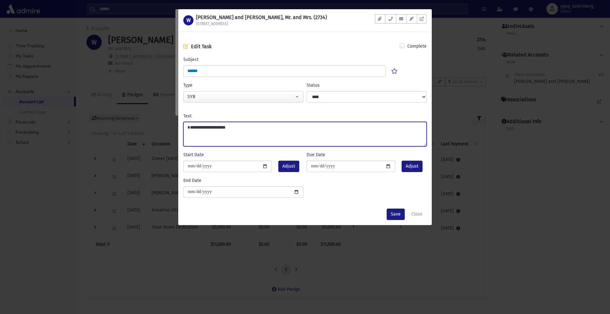
click at [242, 129] on textarea "**********" at bounding box center [304, 134] width 243 height 24
type textarea "**********"
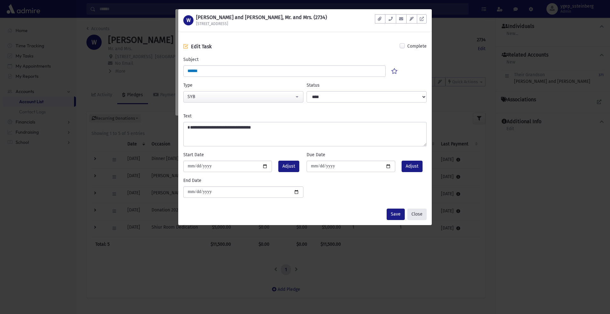
click at [417, 212] on button "Close" at bounding box center [416, 214] width 19 height 11
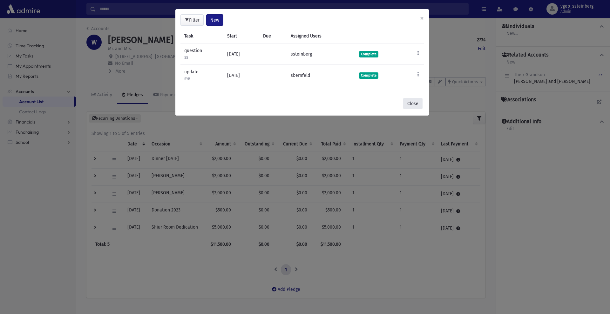
click at [411, 103] on button "Close" at bounding box center [412, 103] width 19 height 11
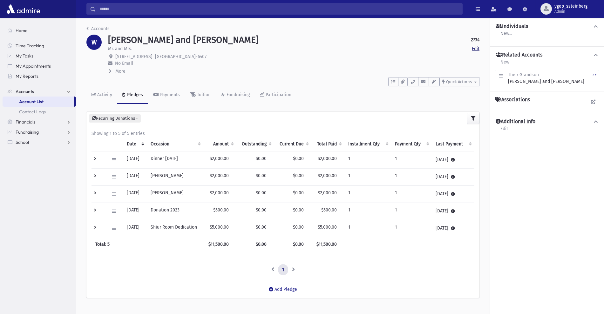
click at [476, 45] on link "Edit" at bounding box center [476, 48] width 8 height 7
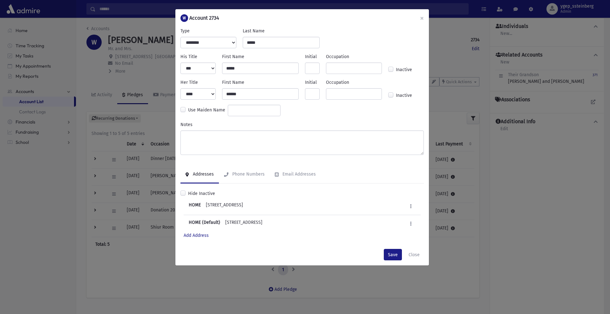
click at [396, 71] on label "Inactive" at bounding box center [404, 70] width 16 height 8
click at [394, 255] on button "Save" at bounding box center [393, 254] width 18 height 11
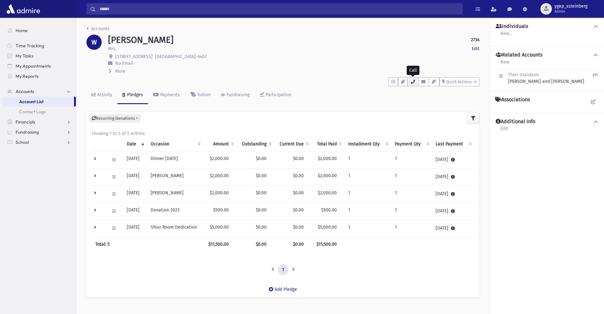
click at [413, 80] on icon "button" at bounding box center [412, 82] width 5 height 4
click at [164, 94] on div "Payments" at bounding box center [169, 94] width 21 height 5
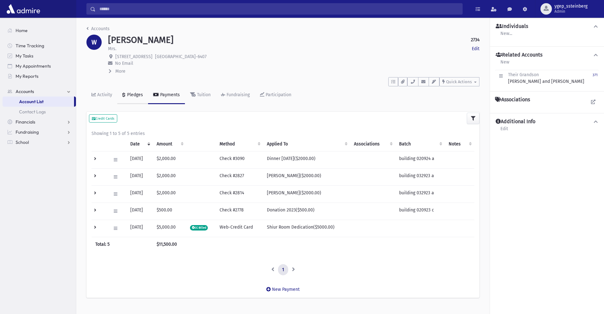
click at [133, 94] on div "Pledges" at bounding box center [134, 94] width 17 height 5
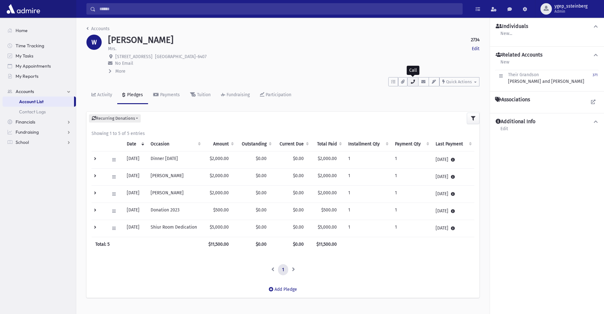
click at [413, 80] on icon "button" at bounding box center [412, 82] width 5 height 4
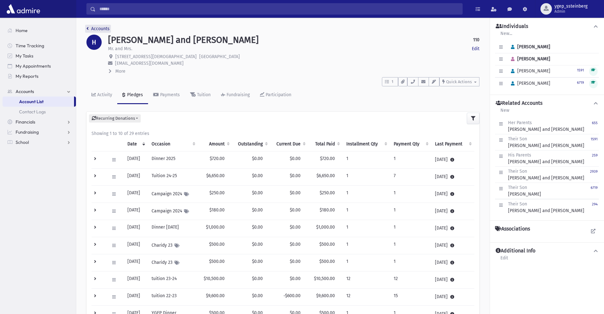
click at [98, 29] on link "Accounts" at bounding box center [97, 28] width 23 height 5
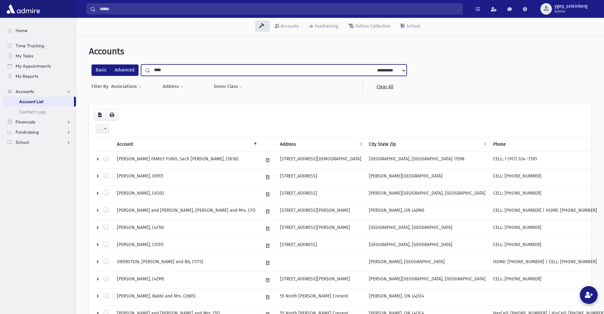
drag, startPoint x: 152, startPoint y: 73, endPoint x: 133, endPoint y: 72, distance: 18.8
click at [136, 72] on div "**********" at bounding box center [249, 70] width 315 height 11
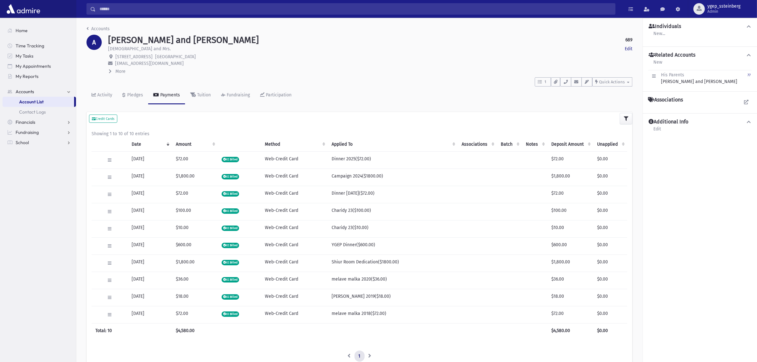
click at [105, 25] on li "Accounts" at bounding box center [97, 28] width 23 height 7
click at [100, 32] on nav "Accounts" at bounding box center [97, 29] width 23 height 9
click at [102, 31] on li "Accounts" at bounding box center [97, 28] width 23 height 7
click at [102, 27] on link "Accounts" at bounding box center [97, 28] width 23 height 5
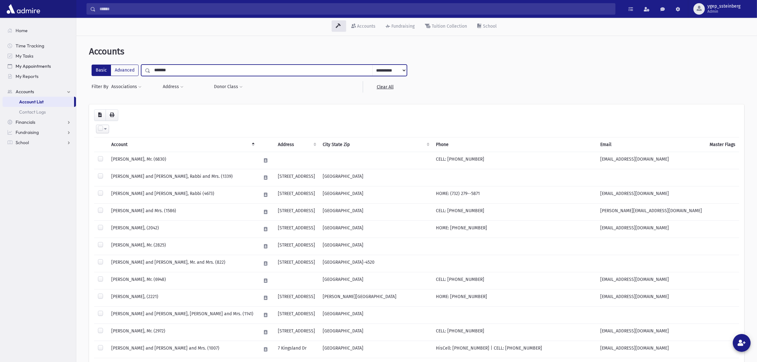
drag, startPoint x: 172, startPoint y: 68, endPoint x: 63, endPoint y: 70, distance: 109.0
click at [63, 70] on div "Search Results All Accounts" at bounding box center [378, 242] width 757 height 484
type input "*****"
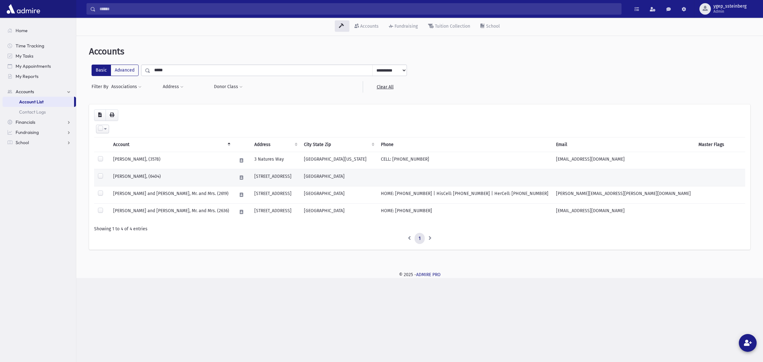
click at [150, 175] on td "KREPS, Yehuda, (6404)" at bounding box center [171, 177] width 124 height 17
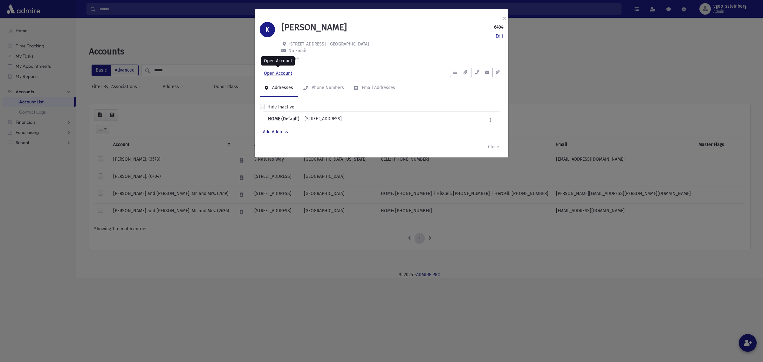
click at [282, 72] on link "Open Account" at bounding box center [278, 73] width 37 height 11
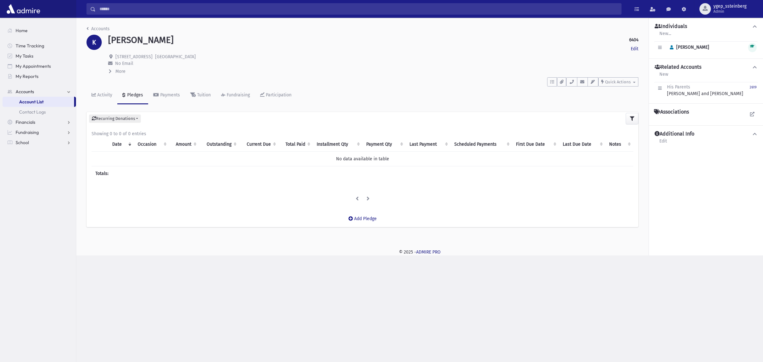
click at [98, 25] on li "Accounts" at bounding box center [97, 28] width 23 height 7
click at [98, 26] on link "Accounts" at bounding box center [97, 28] width 23 height 5
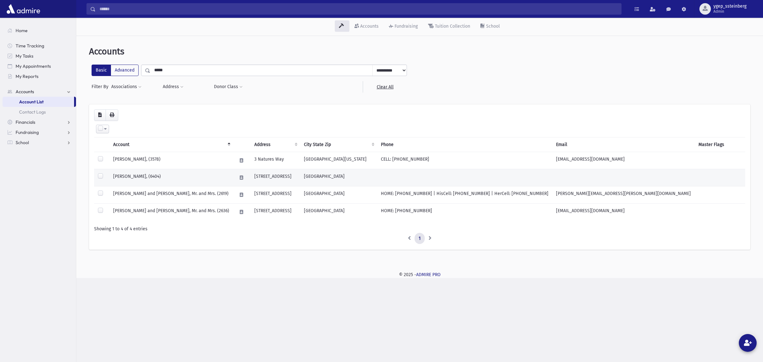
click at [172, 174] on td "[PERSON_NAME], (6404)" at bounding box center [171, 177] width 124 height 17
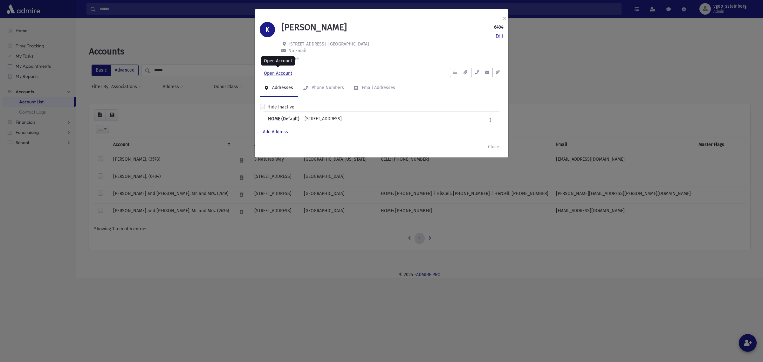
click at [281, 72] on link "Open Account" at bounding box center [278, 73] width 37 height 11
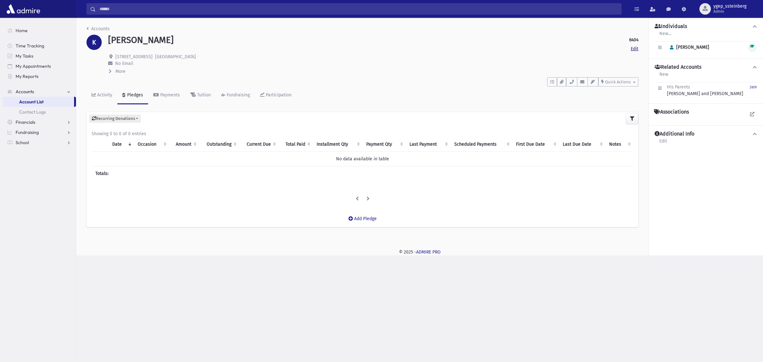
click at [634, 49] on link "Edit" at bounding box center [635, 48] width 8 height 7
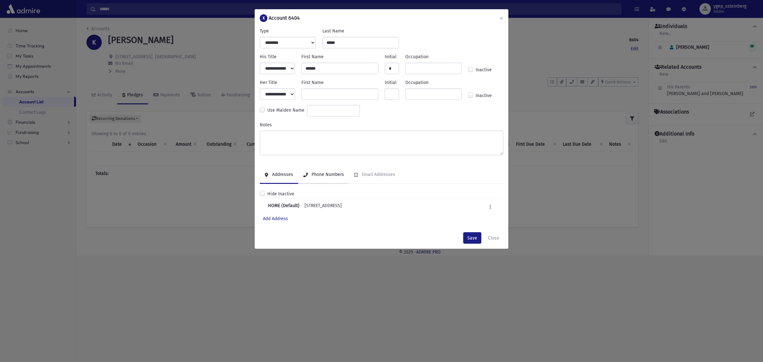
click at [321, 169] on link "Phone Numbers" at bounding box center [323, 175] width 51 height 18
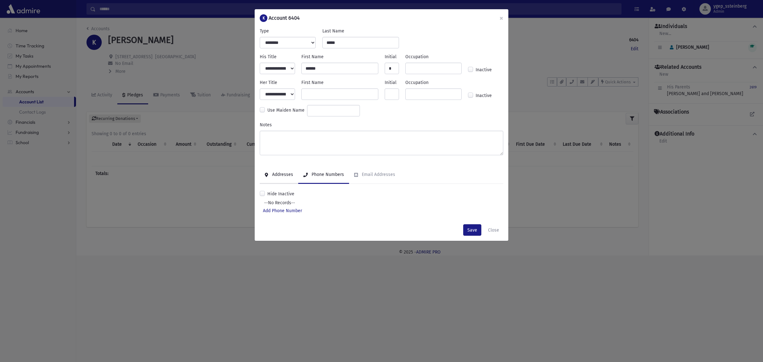
click at [285, 175] on div "Addresses" at bounding box center [282, 174] width 22 height 5
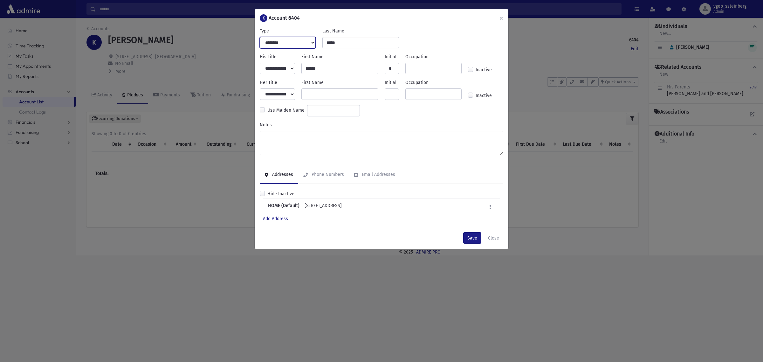
click at [299, 40] on select "**********" at bounding box center [288, 42] width 56 height 11
click at [456, 33] on div "**********" at bounding box center [381, 38] width 250 height 21
click at [370, 172] on div "Email Addresses" at bounding box center [377, 174] width 35 height 5
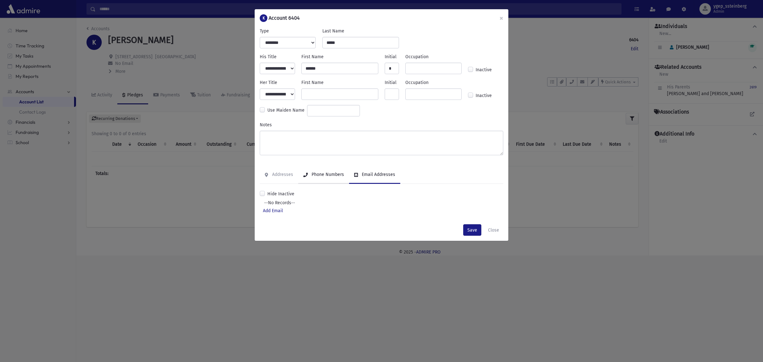
click at [328, 175] on div "Phone Numbers" at bounding box center [327, 174] width 34 height 5
click at [283, 175] on div "Addresses" at bounding box center [282, 174] width 22 height 5
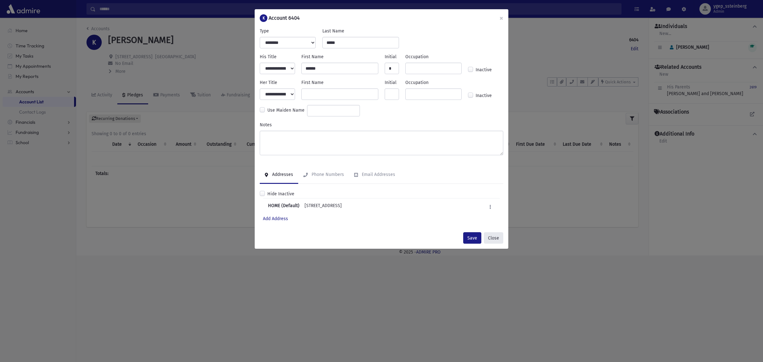
drag, startPoint x: 490, startPoint y: 237, endPoint x: 538, endPoint y: 128, distance: 118.7
click at [490, 236] on button "Close" at bounding box center [493, 237] width 19 height 11
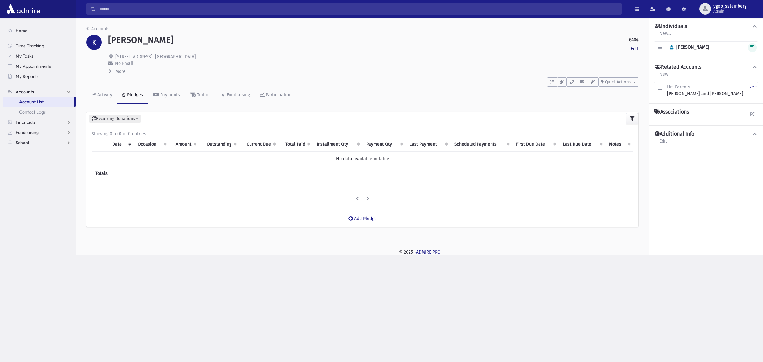
click at [635, 49] on link "Edit" at bounding box center [635, 48] width 8 height 7
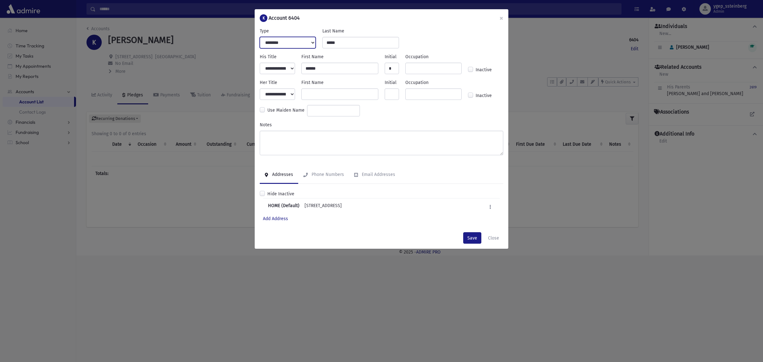
click at [310, 43] on select "**********" at bounding box center [288, 42] width 56 height 11
drag, startPoint x: 310, startPoint y: 43, endPoint x: 323, endPoint y: 42, distance: 12.7
click at [310, 43] on select "**********" at bounding box center [288, 42] width 56 height 11
click at [500, 17] on button "×" at bounding box center [501, 18] width 14 height 18
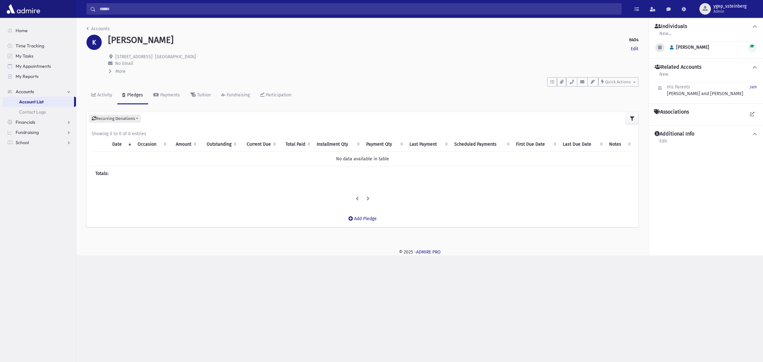
click at [658, 48] on icon "button" at bounding box center [659, 47] width 3 height 4
click at [666, 61] on link "Edit Individual" at bounding box center [680, 64] width 51 height 12
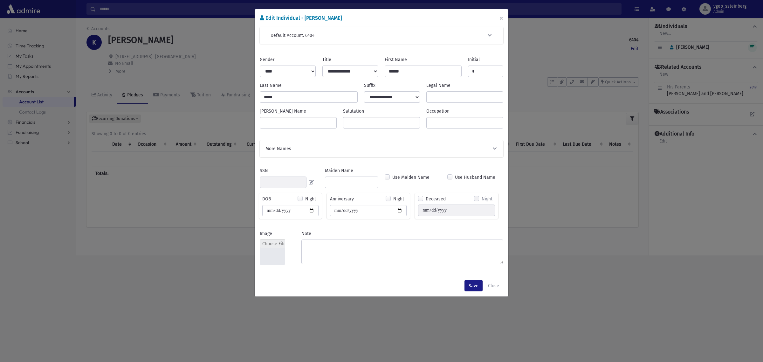
click at [323, 148] on button "More Names" at bounding box center [381, 148] width 233 height 7
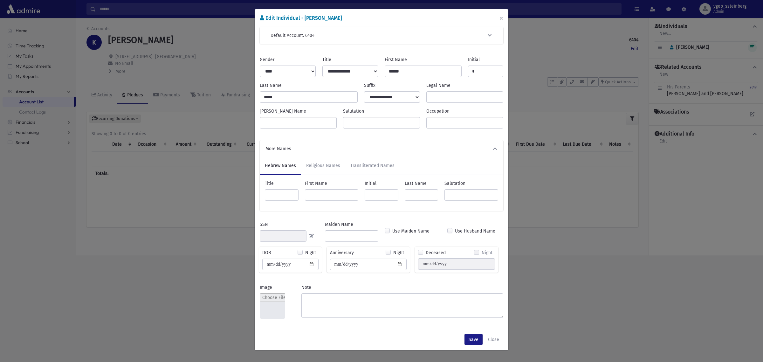
click at [323, 148] on button "More Names" at bounding box center [381, 148] width 233 height 7
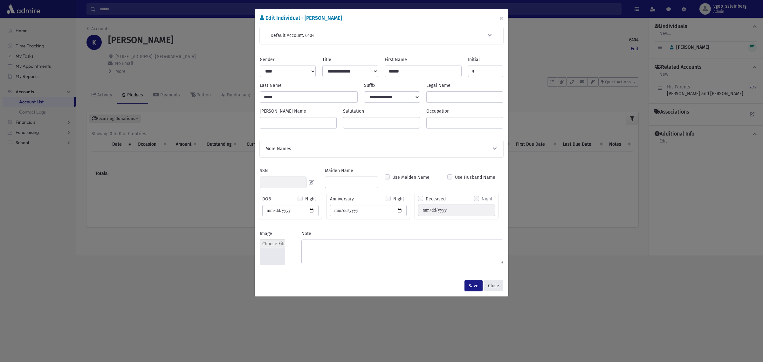
click at [496, 285] on button "Close" at bounding box center [493, 285] width 19 height 11
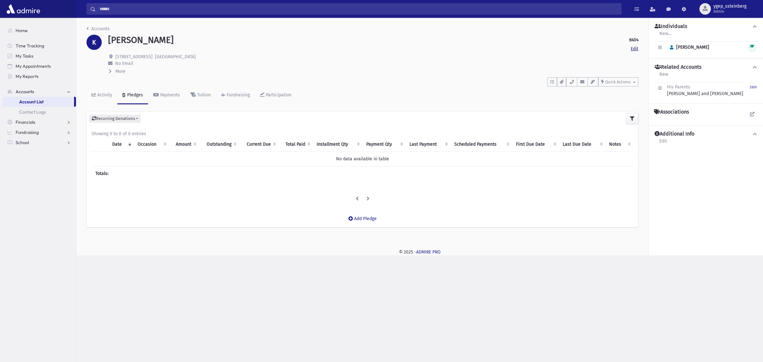
click at [633, 49] on link "Edit" at bounding box center [635, 48] width 8 height 7
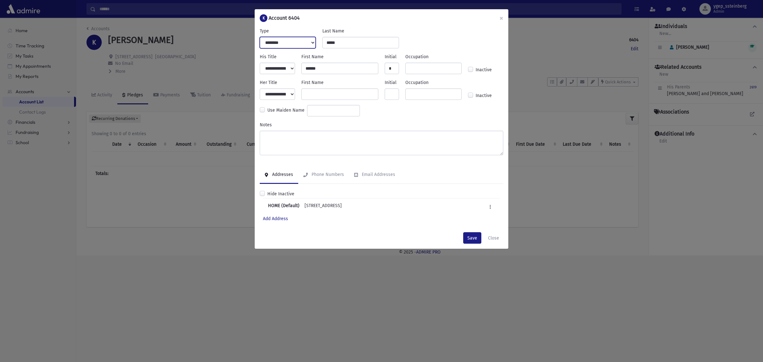
click at [282, 42] on select "**********" at bounding box center [288, 42] width 56 height 11
click at [488, 204] on button at bounding box center [490, 206] width 9 height 9
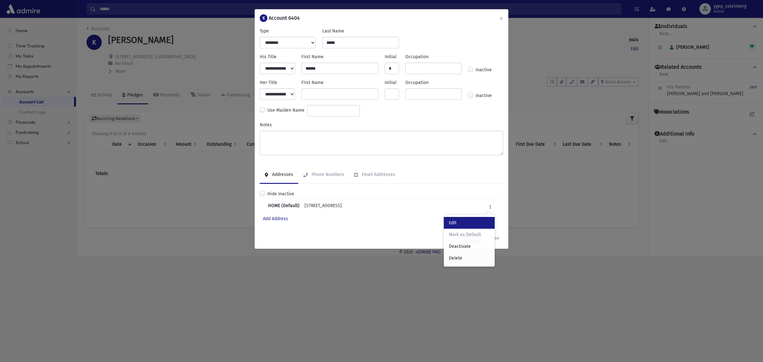
click at [468, 223] on link "Edit" at bounding box center [469, 223] width 51 height 12
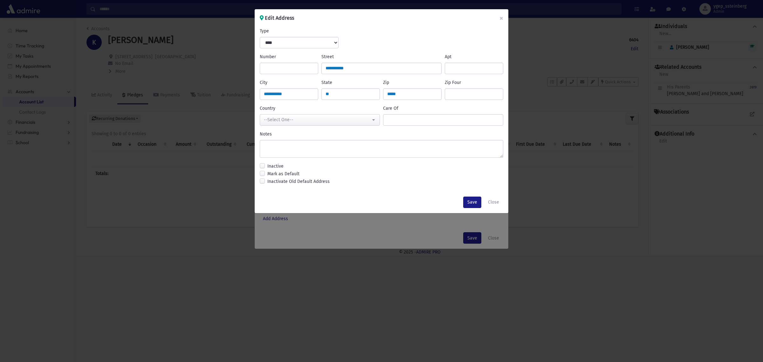
select select "**********"
drag, startPoint x: 283, startPoint y: 46, endPoint x: 285, endPoint y: 43, distance: 3.3
click at [283, 46] on select "**********" at bounding box center [299, 42] width 79 height 11
select select "*******"
click at [260, 37] on select "**********" at bounding box center [299, 42] width 79 height 11
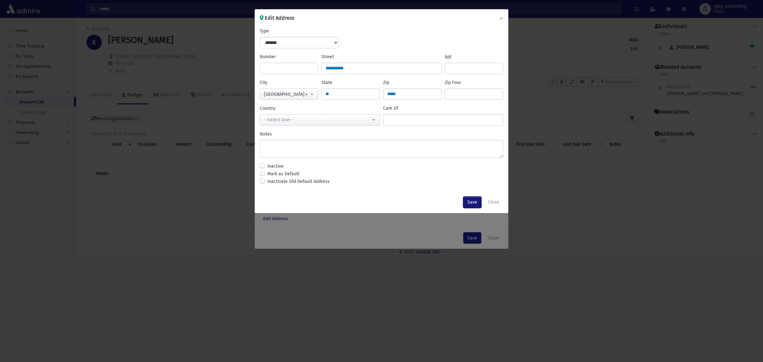
click at [471, 200] on button "Save" at bounding box center [472, 201] width 18 height 11
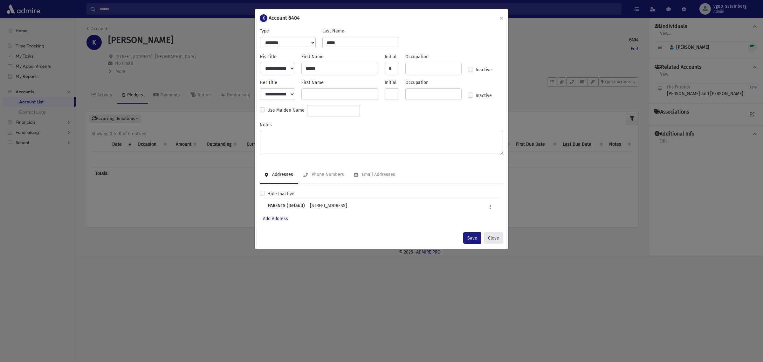
click at [494, 235] on button "Close" at bounding box center [493, 237] width 19 height 11
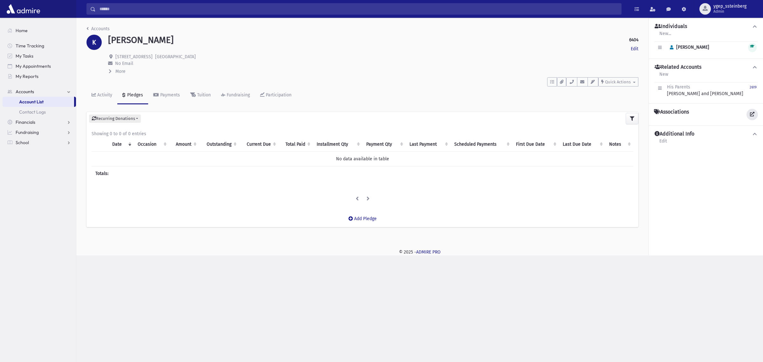
click at [753, 113] on icon at bounding box center [752, 114] width 4 height 4
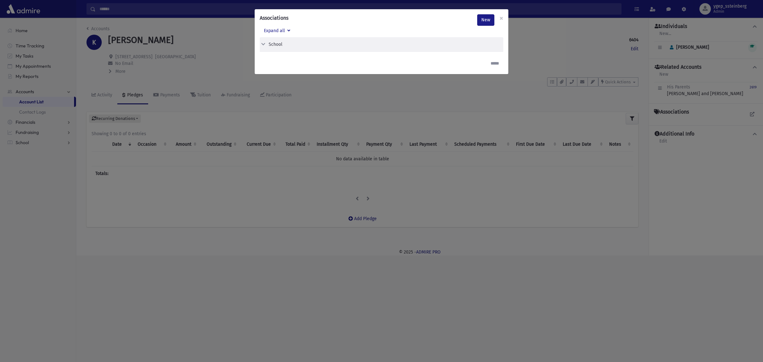
click at [272, 40] on div "School" at bounding box center [381, 44] width 243 height 15
click at [272, 42] on div "School" at bounding box center [276, 44] width 14 height 7
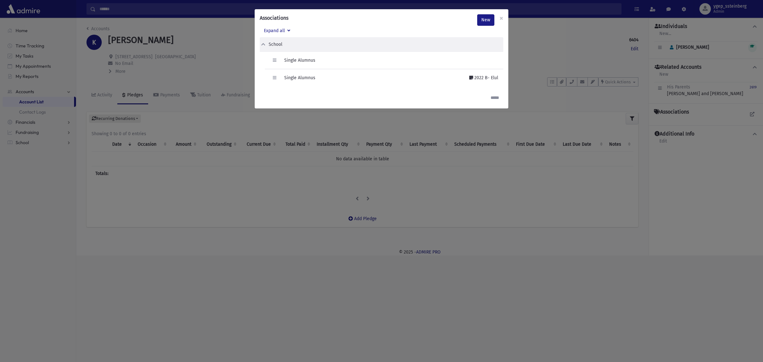
click at [538, 51] on div "Associations New × Expand all School Edit Delete Single Alumnus Edit" at bounding box center [381, 181] width 763 height 362
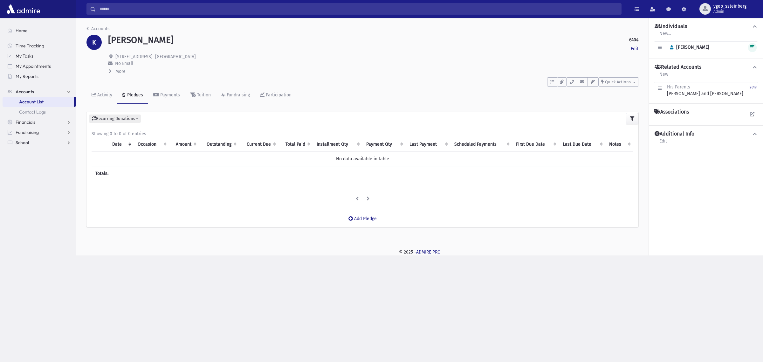
click at [120, 72] on span "More" at bounding box center [120, 71] width 10 height 5
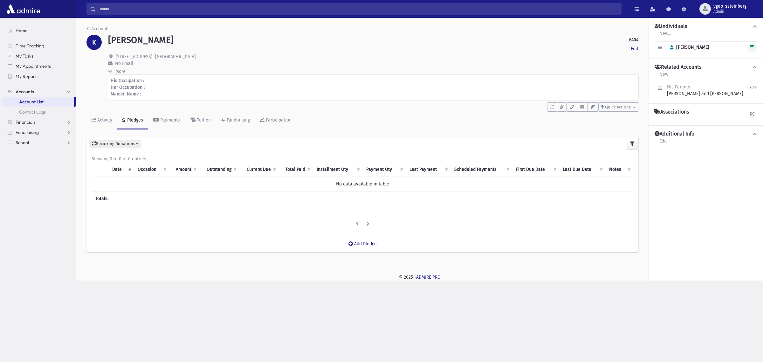
click at [120, 72] on span "More" at bounding box center [120, 71] width 10 height 5
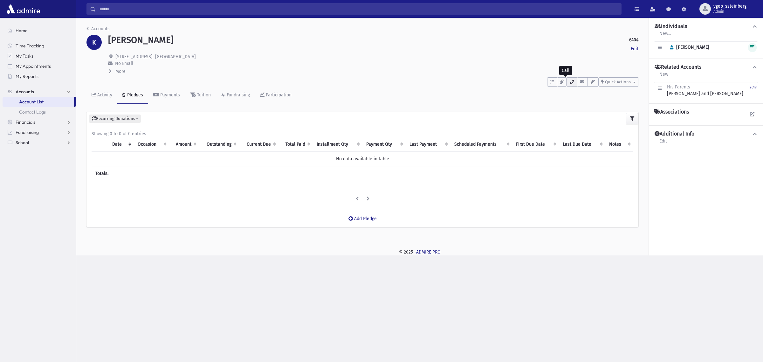
click at [571, 81] on icon "button" at bounding box center [571, 82] width 5 height 4
click at [509, 83] on div "To Do's No open tasks Show List Documents No documents Show List New Cancel" at bounding box center [362, 81] width 552 height 12
click at [749, 118] on link at bounding box center [751, 114] width 11 height 11
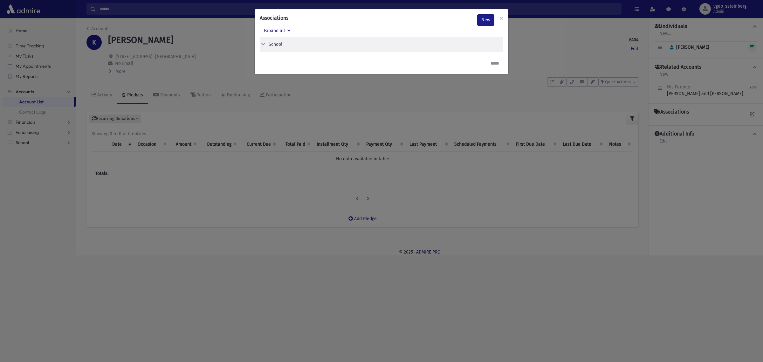
click at [277, 47] on div "School" at bounding box center [276, 44] width 14 height 7
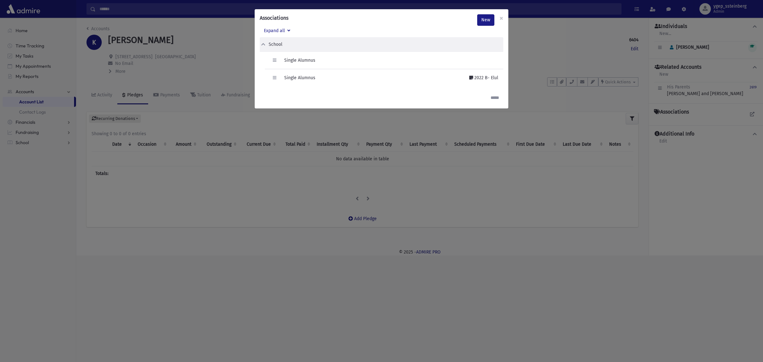
click at [213, 64] on div "Associations New × Expand all School Edit Delete Single Alumnus Edit" at bounding box center [381, 181] width 763 height 362
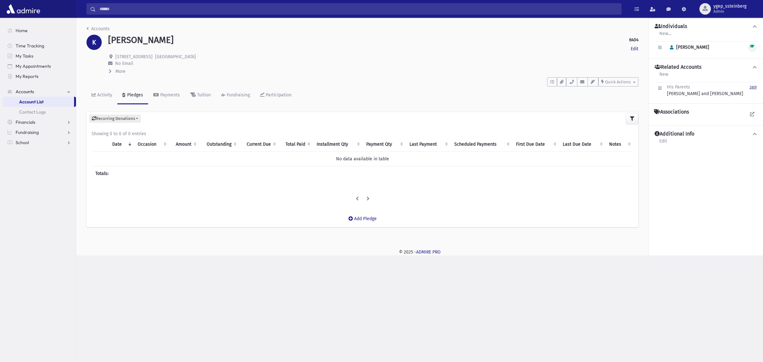
click at [753, 88] on small "2619" at bounding box center [752, 87] width 7 height 4
click at [653, 8] on span at bounding box center [653, 9] width 6 height 4
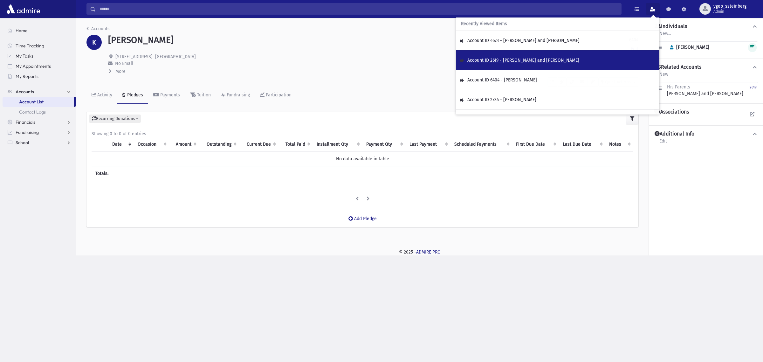
click at [521, 58] on span "Account ID 2619 - KREPS, Yoel and Valerie" at bounding box center [523, 60] width 112 height 5
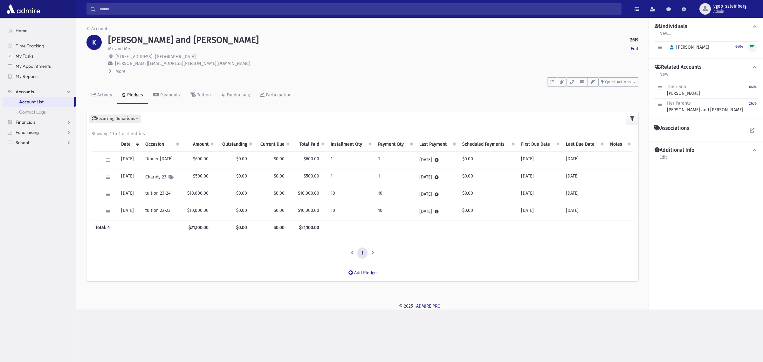
click at [30, 123] on span "Financials" at bounding box center [26, 122] width 20 height 6
click at [36, 110] on link "Pledges" at bounding box center [39, 112] width 73 height 10
click at [44, 130] on span "Pledge List" at bounding box center [35, 132] width 22 height 6
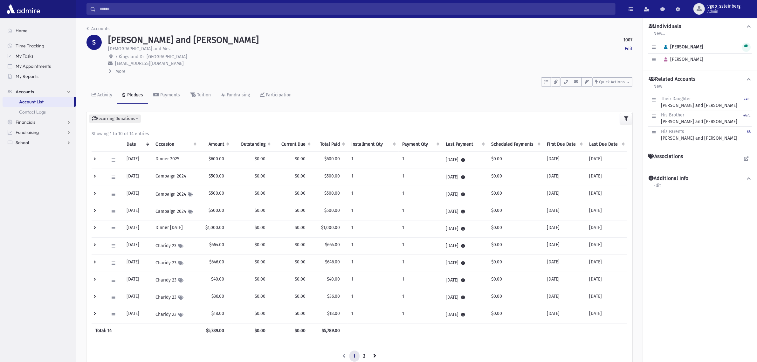
click at [745, 115] on small "4673" at bounding box center [746, 115] width 7 height 4
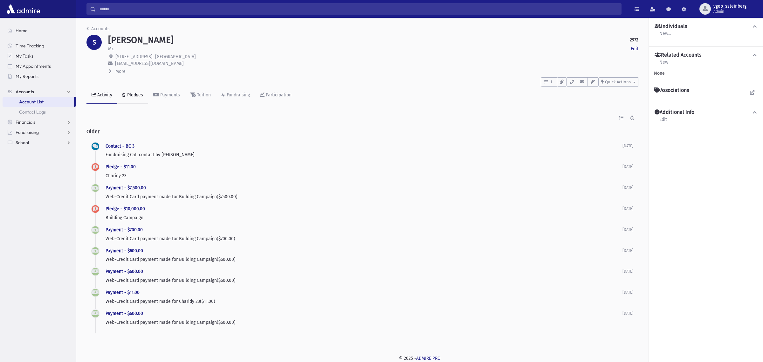
click at [134, 94] on div "Pledges" at bounding box center [134, 94] width 17 height 5
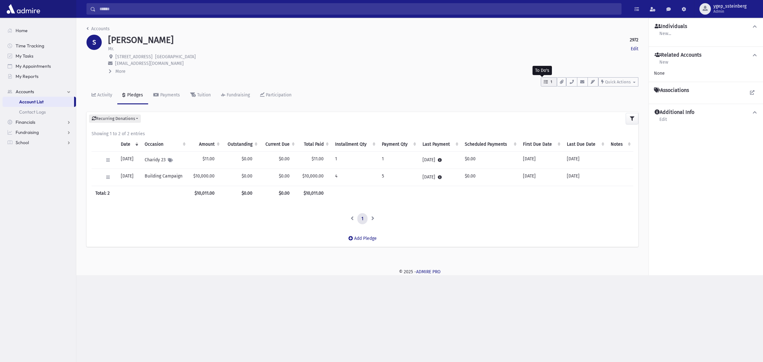
click at [555, 79] on button "1" at bounding box center [549, 81] width 16 height 9
click at [98, 26] on link "Accounts" at bounding box center [97, 28] width 23 height 5
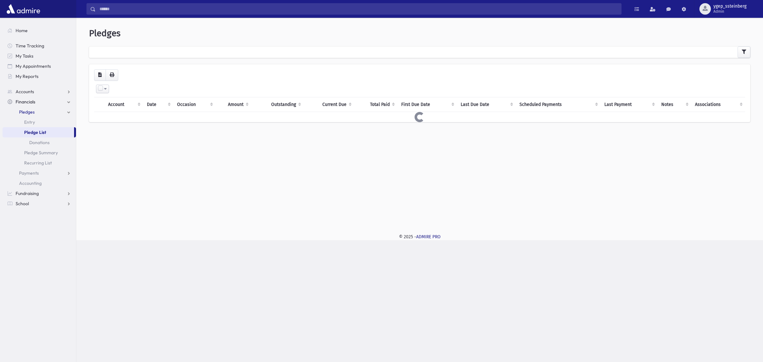
select select
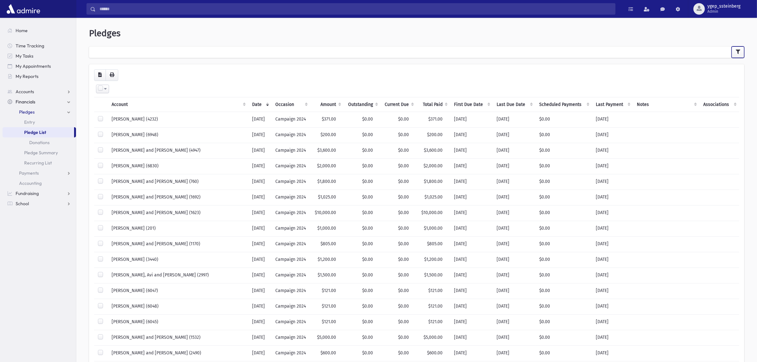
click at [740, 52] on button "button" at bounding box center [737, 51] width 13 height 11
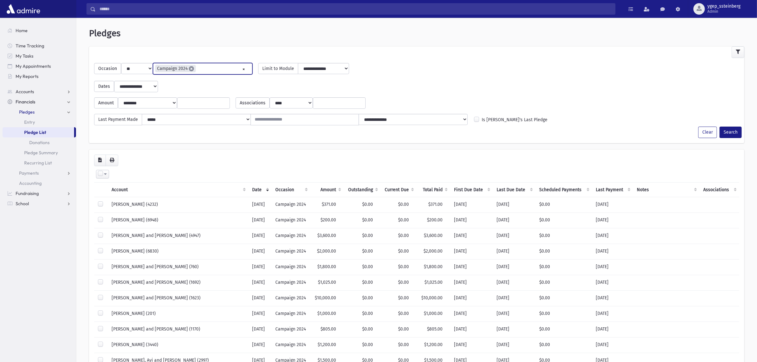
click at [189, 67] on span "×" at bounding box center [191, 68] width 5 height 5
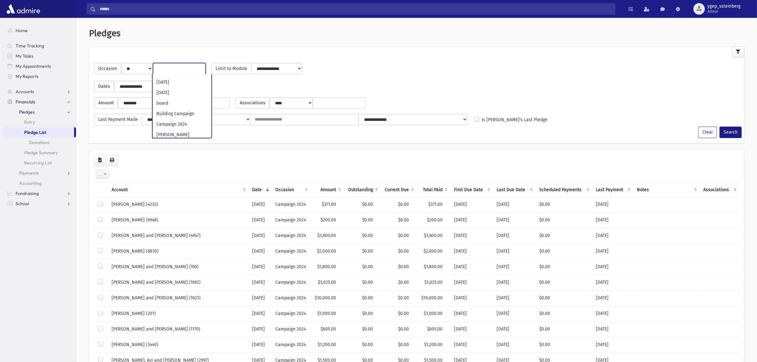
scroll to position [96, 0]
select select "**"
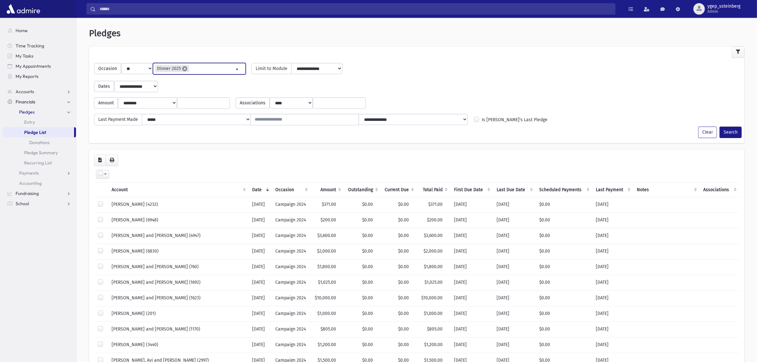
click at [184, 69] on span "×" at bounding box center [184, 68] width 5 height 5
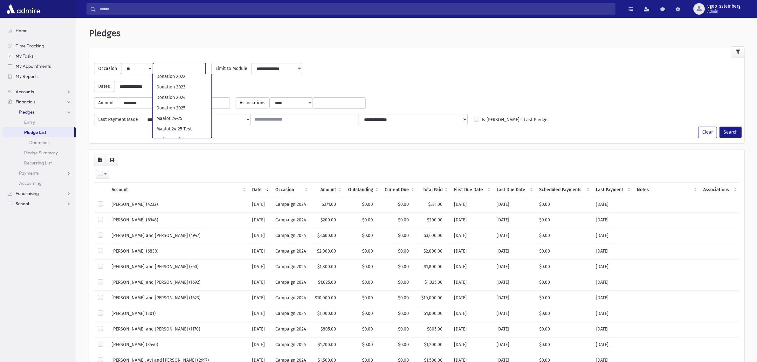
scroll to position [265, 0]
select select "**"
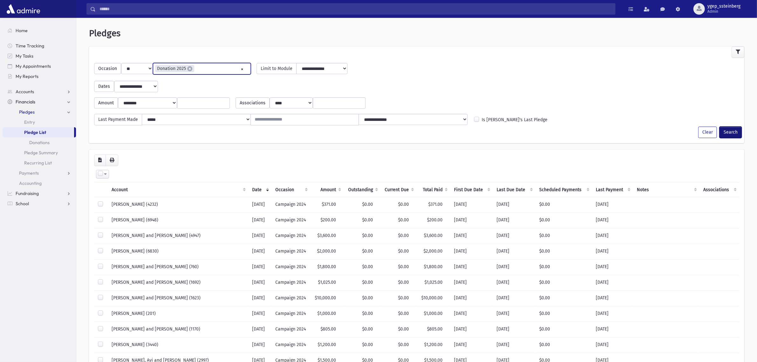
click at [734, 133] on button "Search" at bounding box center [730, 131] width 22 height 11
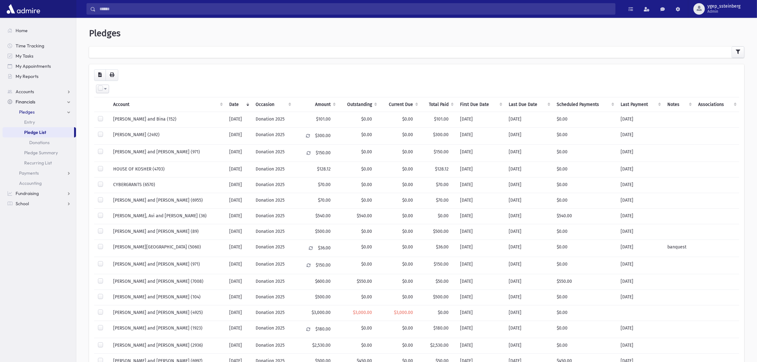
click at [403, 102] on th "Current Due" at bounding box center [400, 104] width 41 height 15
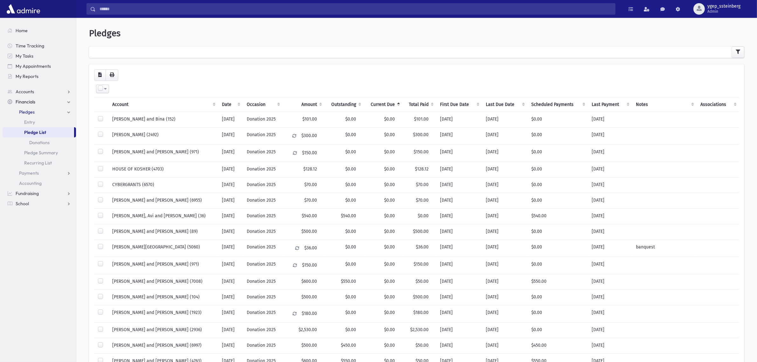
click at [393, 102] on th "Current Due" at bounding box center [383, 104] width 38 height 15
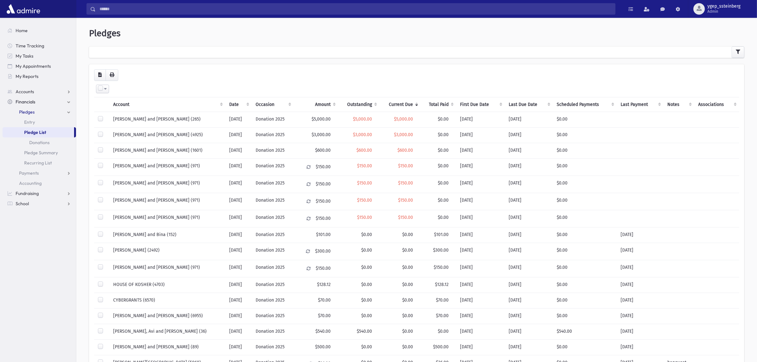
click at [573, 107] on th "Scheduled Payments" at bounding box center [585, 104] width 64 height 15
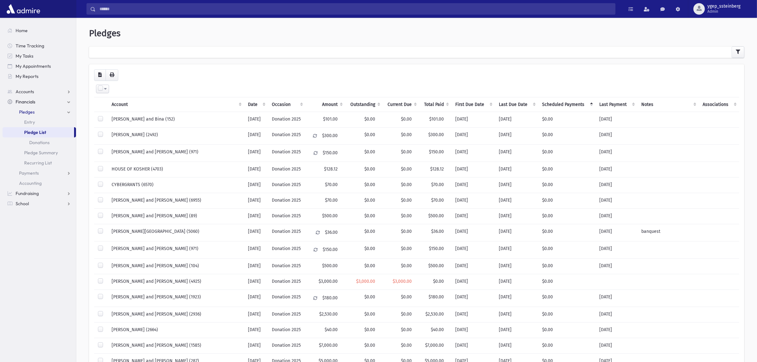
click at [570, 106] on th "Scheduled Payments" at bounding box center [566, 104] width 57 height 15
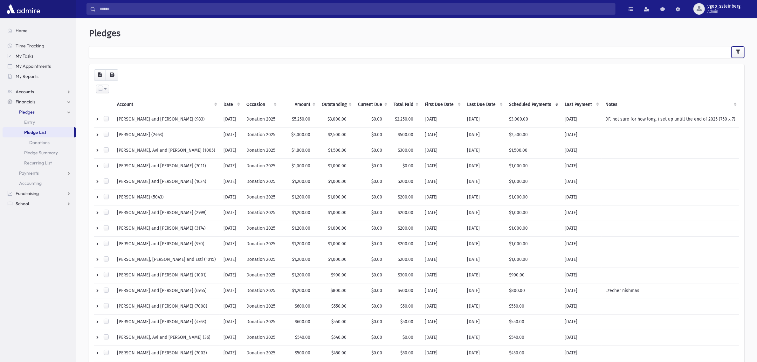
click at [734, 49] on button "button" at bounding box center [737, 51] width 13 height 11
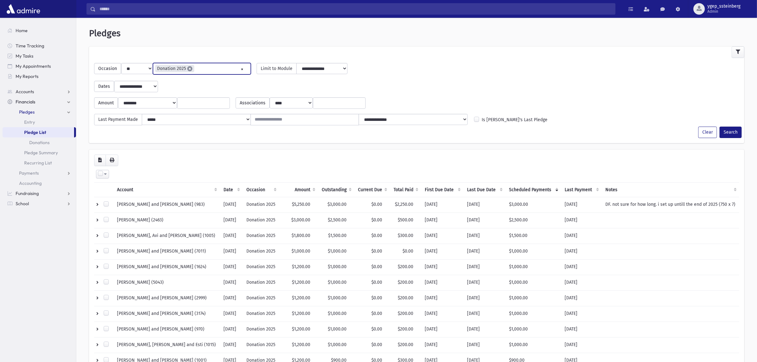
click at [187, 67] on span "×" at bounding box center [189, 68] width 5 height 5
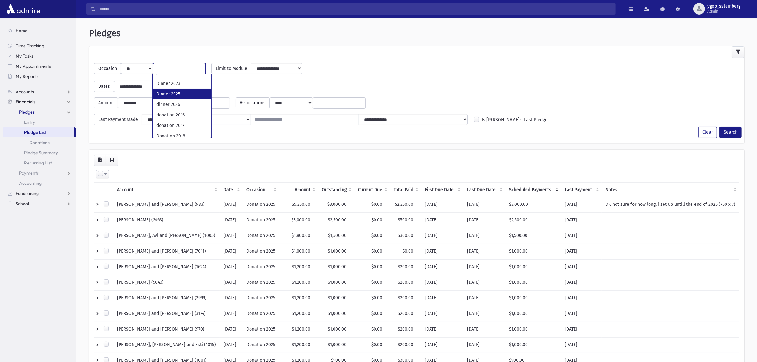
scroll to position [66, 0]
select select "**"
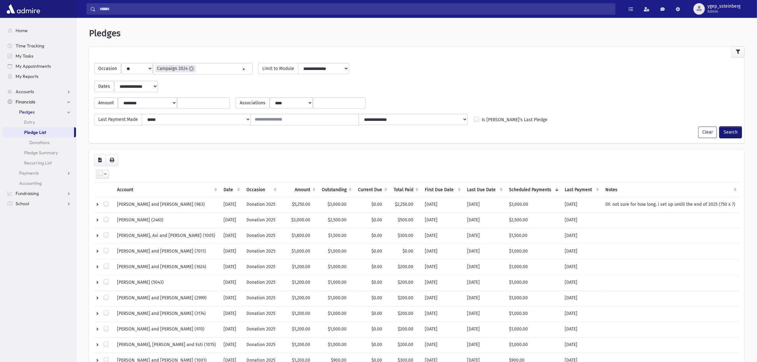
click at [734, 129] on button "Search" at bounding box center [730, 131] width 22 height 11
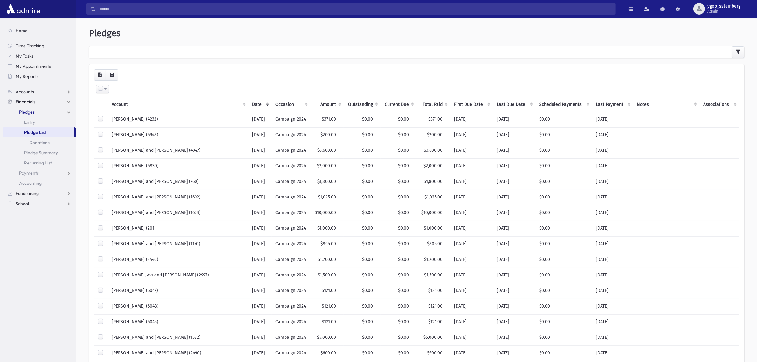
click at [556, 102] on th "Scheduled Payments" at bounding box center [563, 104] width 56 height 15
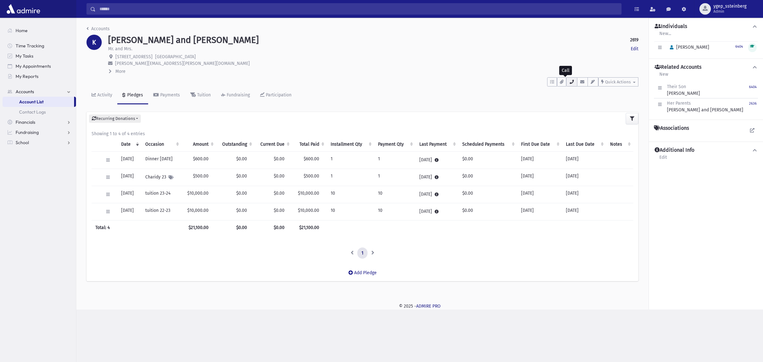
click at [575, 83] on button "button" at bounding box center [571, 81] width 11 height 9
click at [612, 80] on span "Quick Actions" at bounding box center [618, 81] width 26 height 5
click at [619, 99] on span "New Contact Log" at bounding box center [625, 97] width 35 height 5
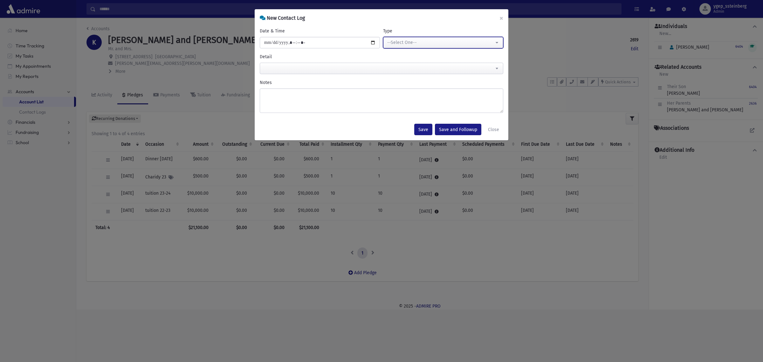
click at [404, 43] on div "--Select One--" at bounding box center [440, 42] width 107 height 7
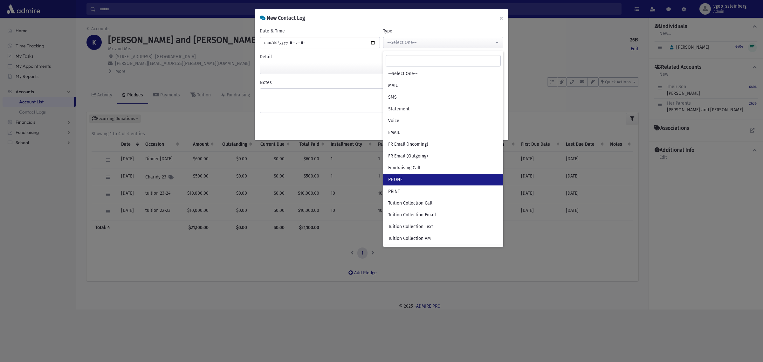
click at [409, 177] on link "PHONE" at bounding box center [443, 180] width 120 height 12
select select "***"
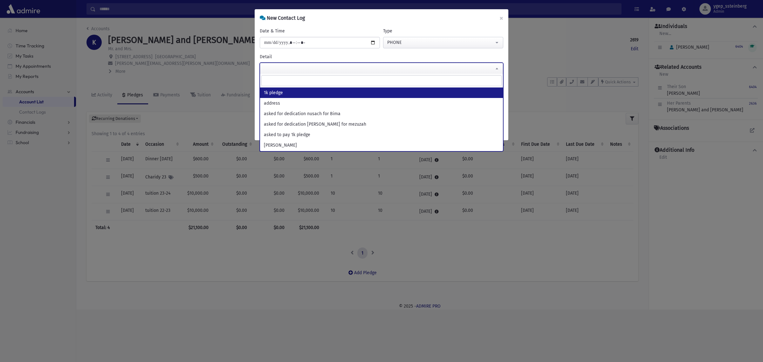
click at [314, 70] on span at bounding box center [381, 68] width 243 height 11
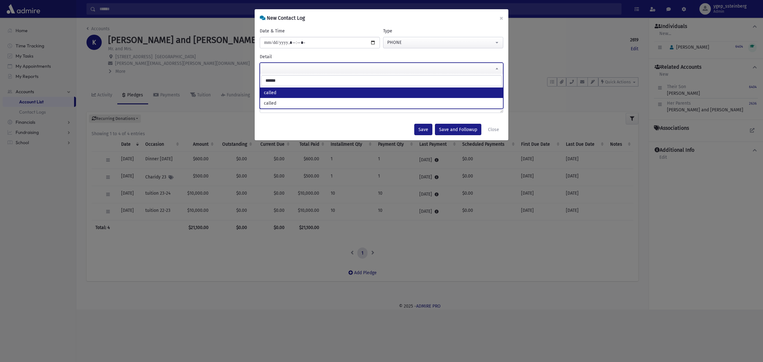
type input "******"
select select "******"
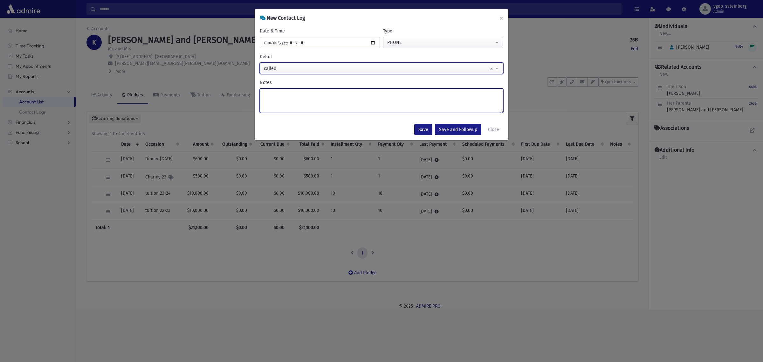
click at [284, 95] on textarea "Notes" at bounding box center [381, 100] width 243 height 24
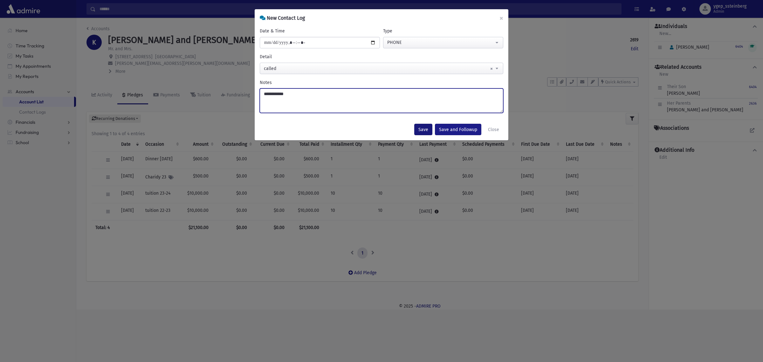
type textarea "**********"
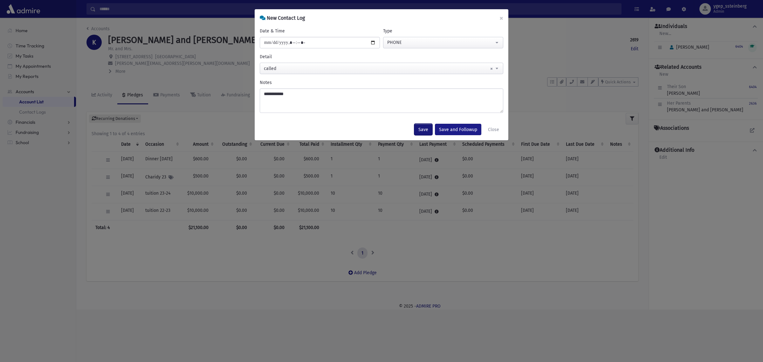
click at [425, 129] on button "Save" at bounding box center [423, 129] width 18 height 11
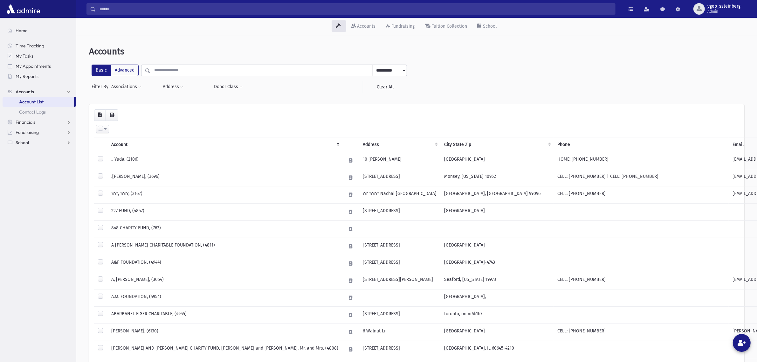
click at [168, 72] on input "text" at bounding box center [261, 70] width 222 height 11
type input "*****"
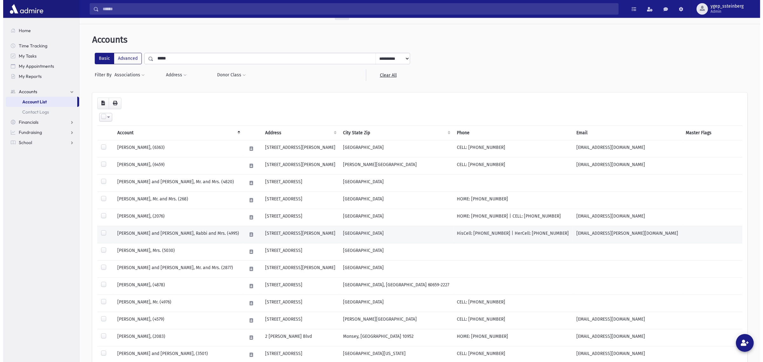
scroll to position [123, 0]
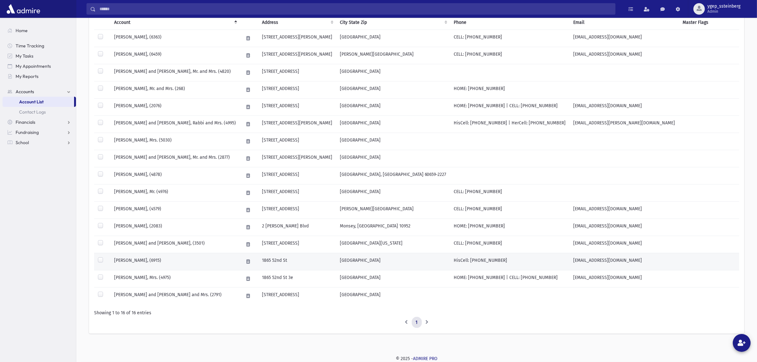
click at [165, 258] on td "[PERSON_NAME], (6915)" at bounding box center [174, 261] width 129 height 17
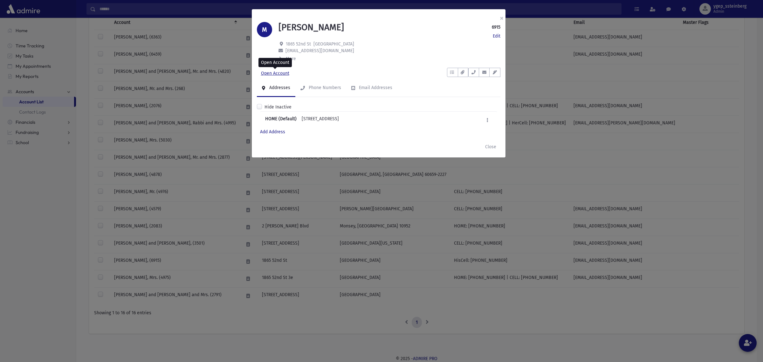
click at [278, 69] on link "Open Account" at bounding box center [275, 73] width 37 height 11
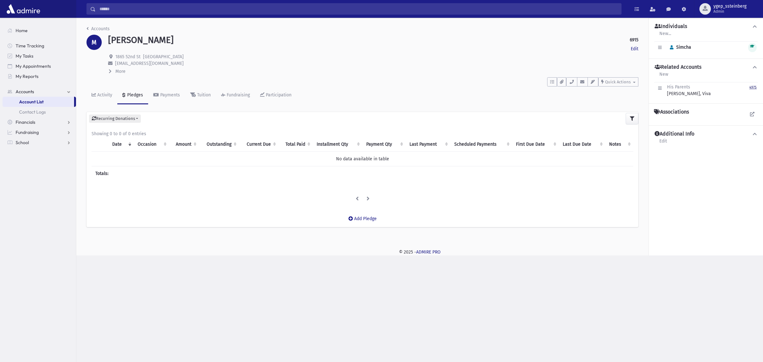
click at [751, 86] on small "4975" at bounding box center [752, 87] width 7 height 4
click at [447, 77] on div "To Do's No open tasks Show List Documents No documents Show List Select an Emai…" at bounding box center [362, 81] width 552 height 12
click at [572, 84] on button "button" at bounding box center [571, 81] width 11 height 9
click at [97, 27] on link "Accounts" at bounding box center [97, 28] width 23 height 5
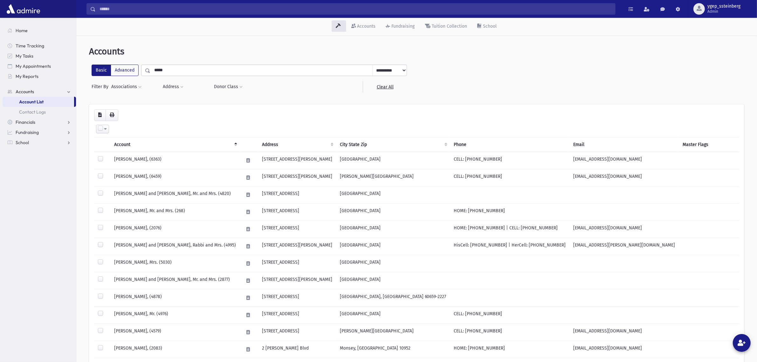
click at [176, 70] on input "*****" at bounding box center [261, 70] width 222 height 11
type input "********"
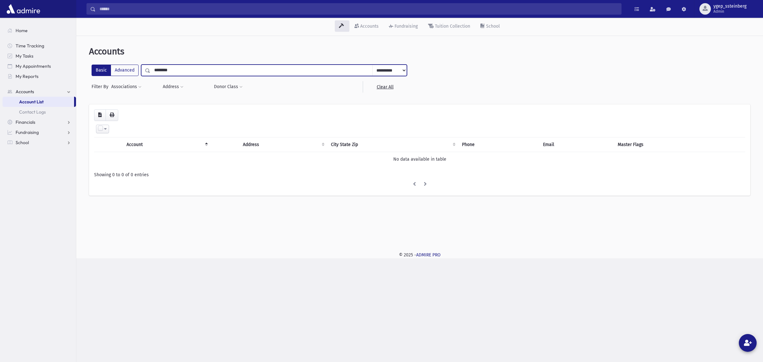
click at [169, 69] on input "********" at bounding box center [261, 70] width 222 height 11
type input "*********"
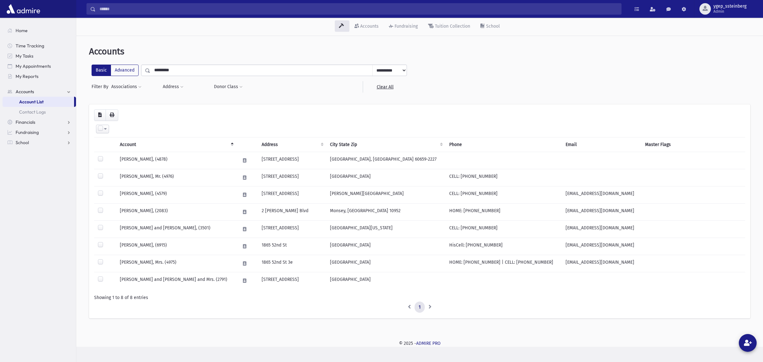
drag, startPoint x: 146, startPoint y: 72, endPoint x: 139, endPoint y: 72, distance: 6.4
click at [139, 72] on div "**********" at bounding box center [249, 70] width 315 height 11
type input "**********"
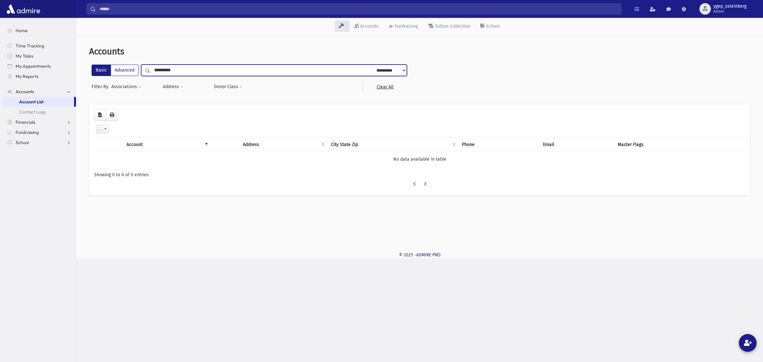
drag, startPoint x: 180, startPoint y: 69, endPoint x: 164, endPoint y: 71, distance: 15.3
click at [164, 71] on input "**********" at bounding box center [261, 70] width 222 height 11
type input "*****"
click at [182, 69] on input "*****" at bounding box center [261, 70] width 222 height 11
click at [162, 68] on input "***" at bounding box center [261, 70] width 222 height 11
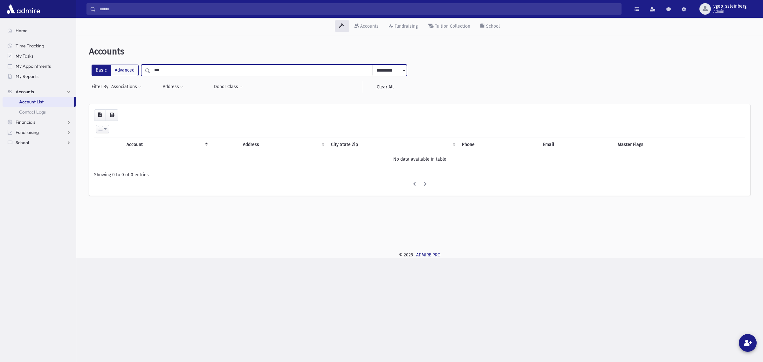
type input "****"
click at [170, 71] on input "****" at bounding box center [261, 70] width 222 height 11
type input "*"
